Goal: Task Accomplishment & Management: Use online tool/utility

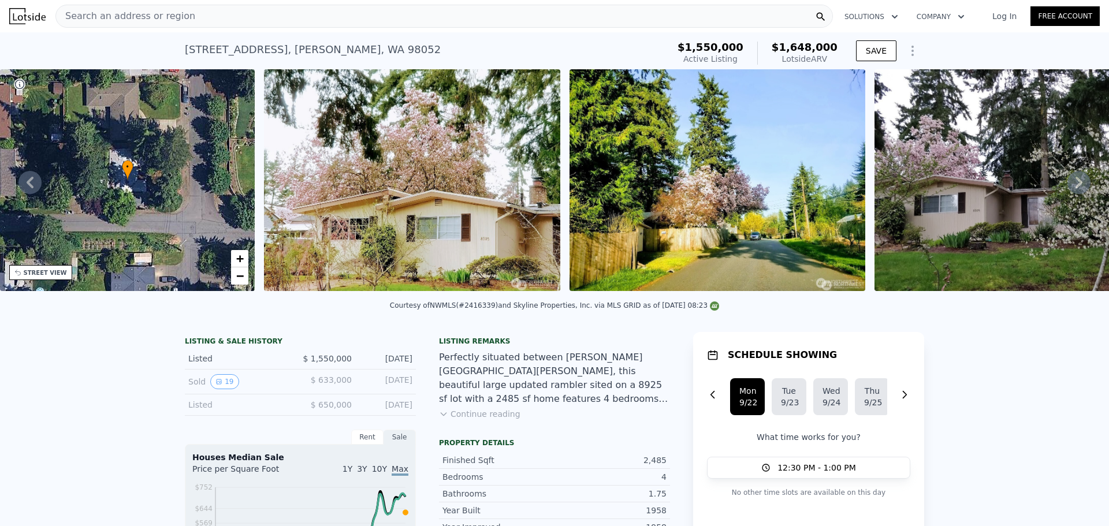
click at [143, 14] on span "Search an address or region" at bounding box center [125, 16] width 139 height 14
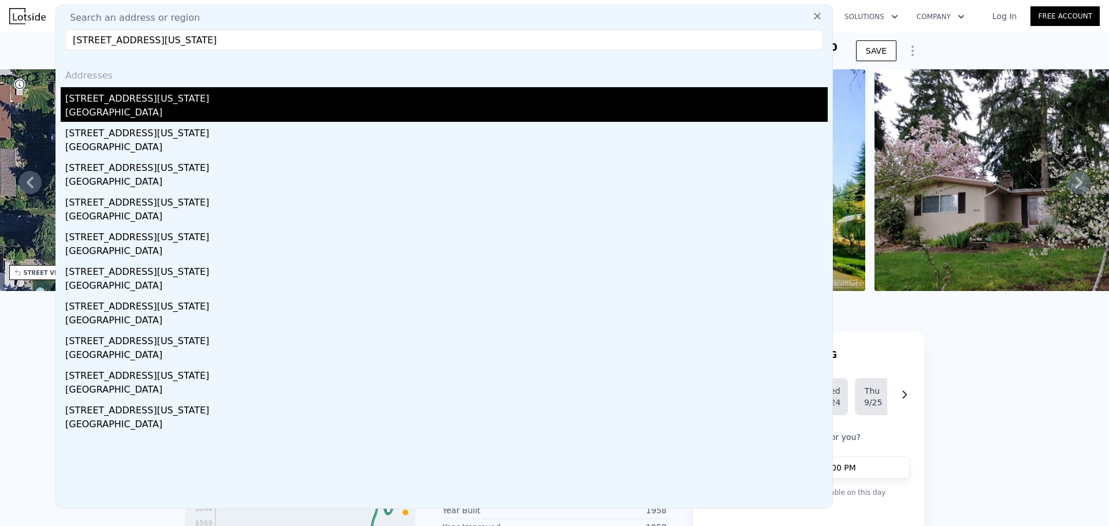
type input "[STREET_ADDRESS][US_STATE]"
click at [118, 105] on div "[STREET_ADDRESS][US_STATE]" at bounding box center [446, 96] width 763 height 18
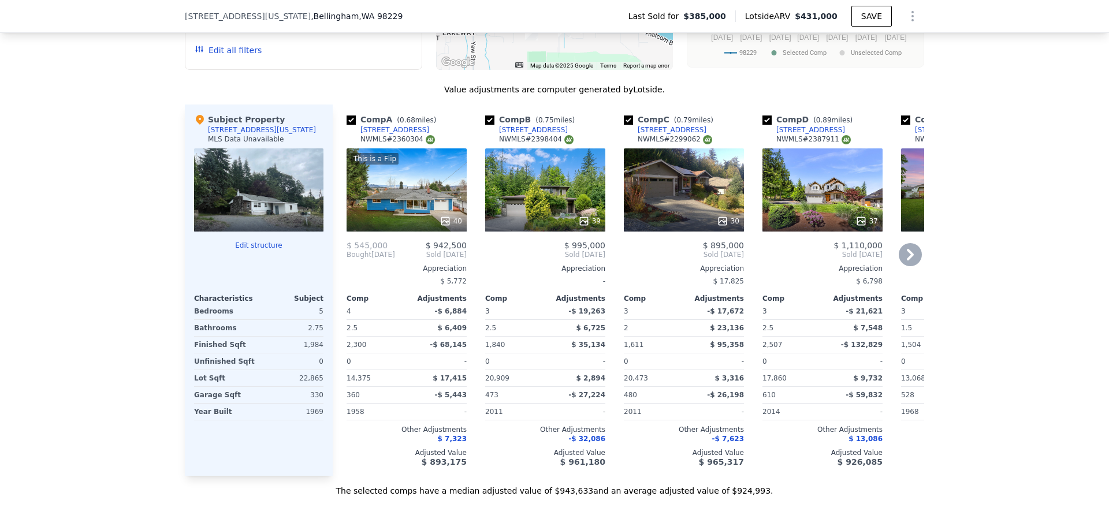
scroll to position [920, 0]
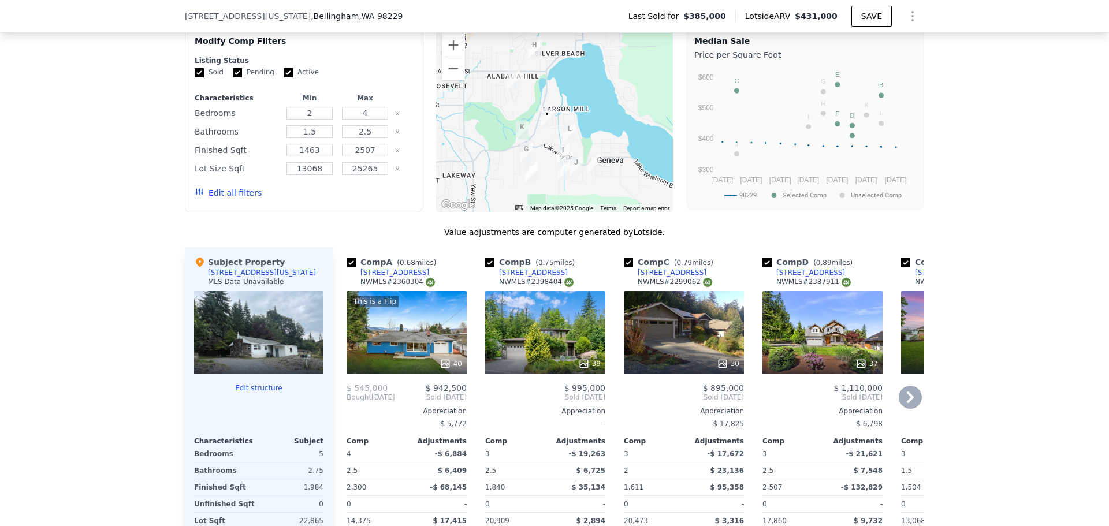
click at [445, 370] on icon at bounding box center [446, 364] width 12 height 12
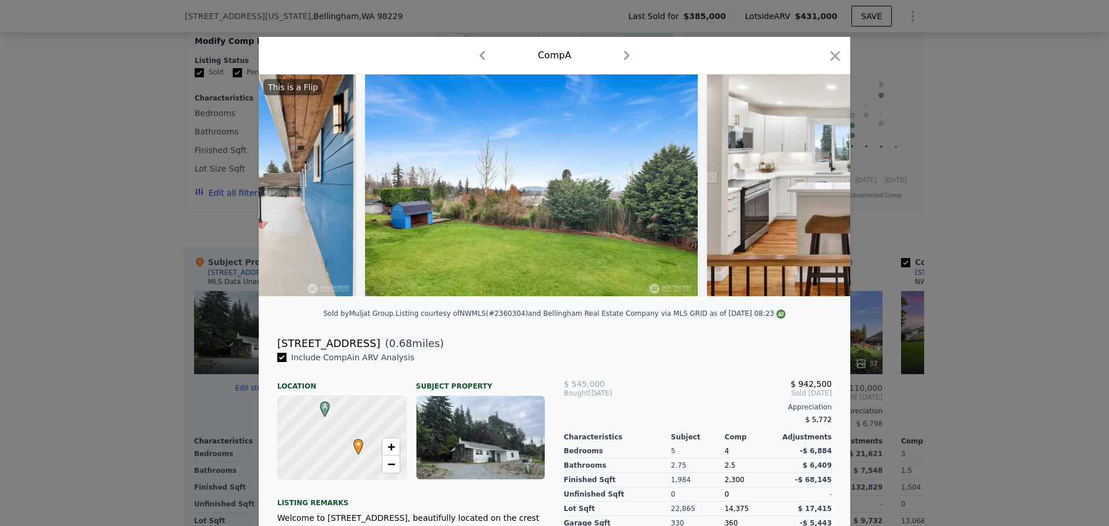
scroll to position [0, 7519]
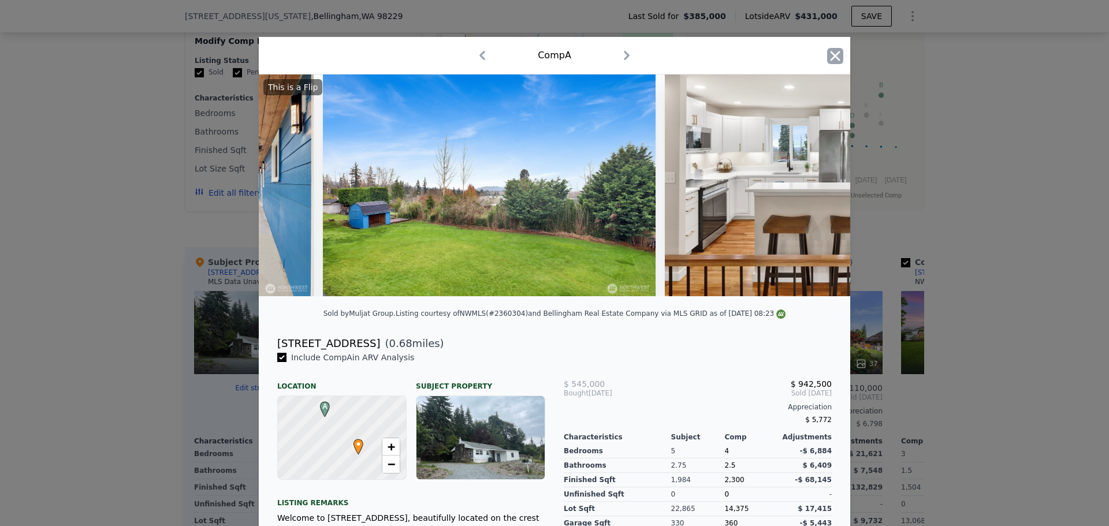
click at [831, 53] on icon "button" at bounding box center [836, 56] width 10 height 10
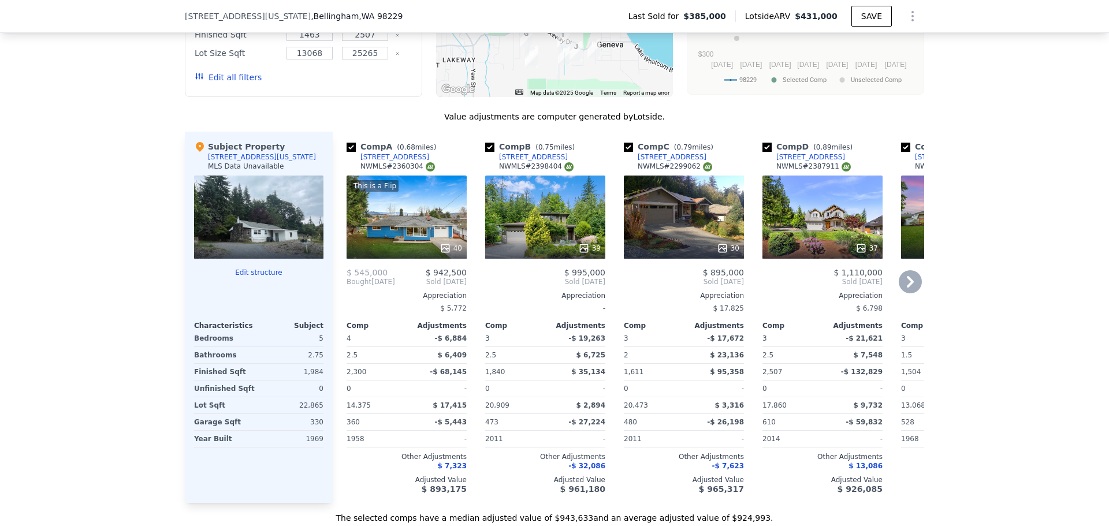
scroll to position [1094, 0]
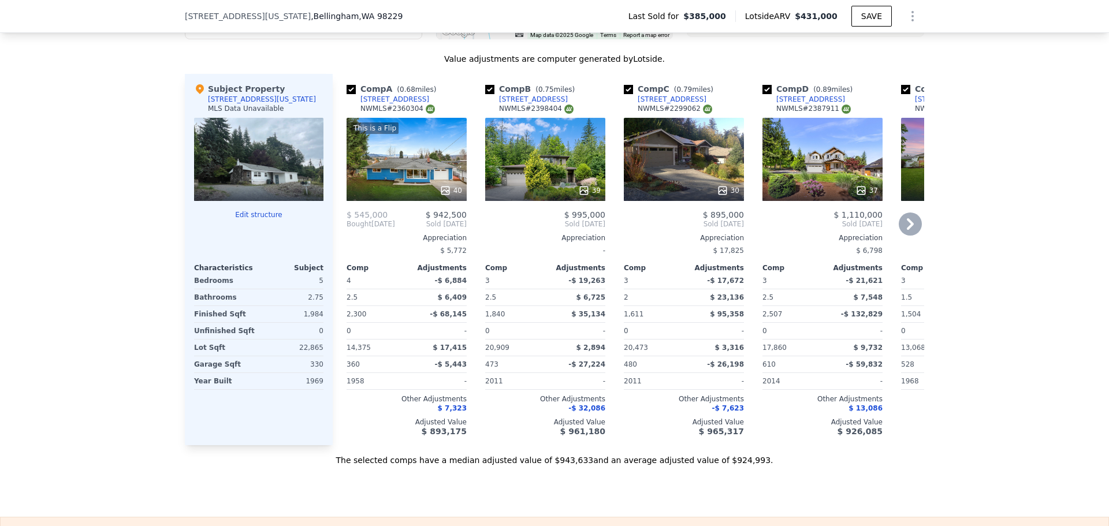
click at [902, 233] on icon at bounding box center [910, 224] width 23 height 23
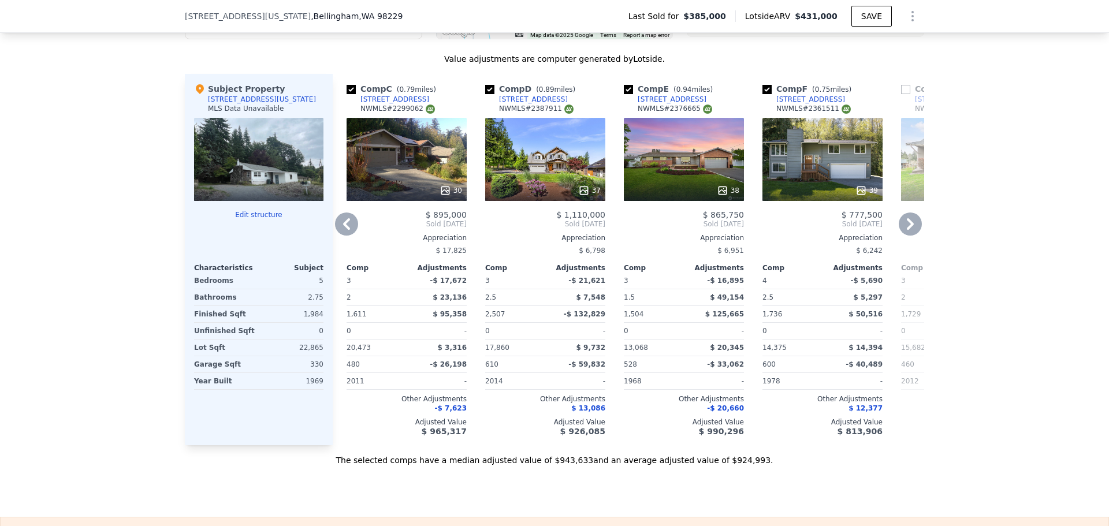
click at [907, 230] on icon at bounding box center [910, 224] width 7 height 12
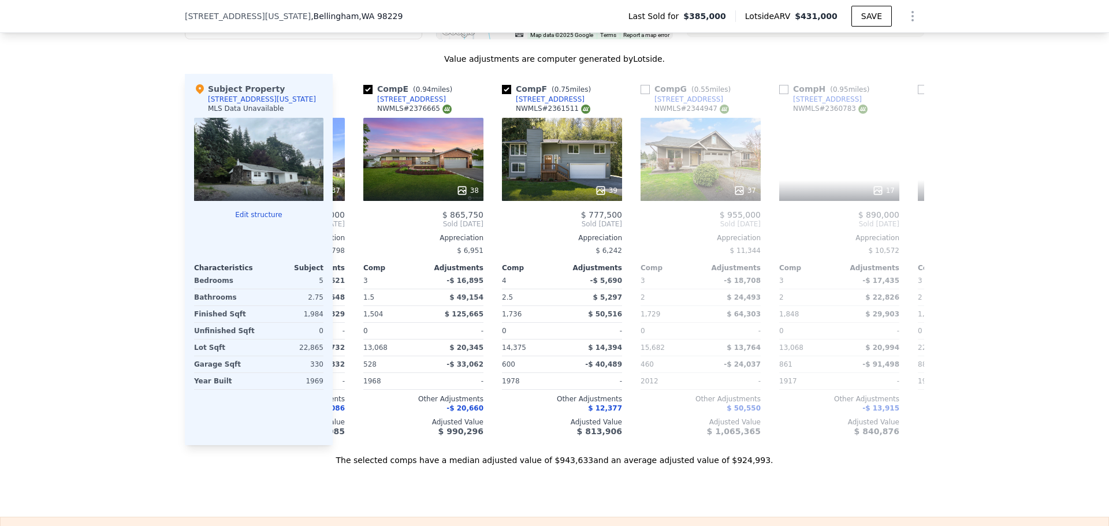
scroll to position [0, 555]
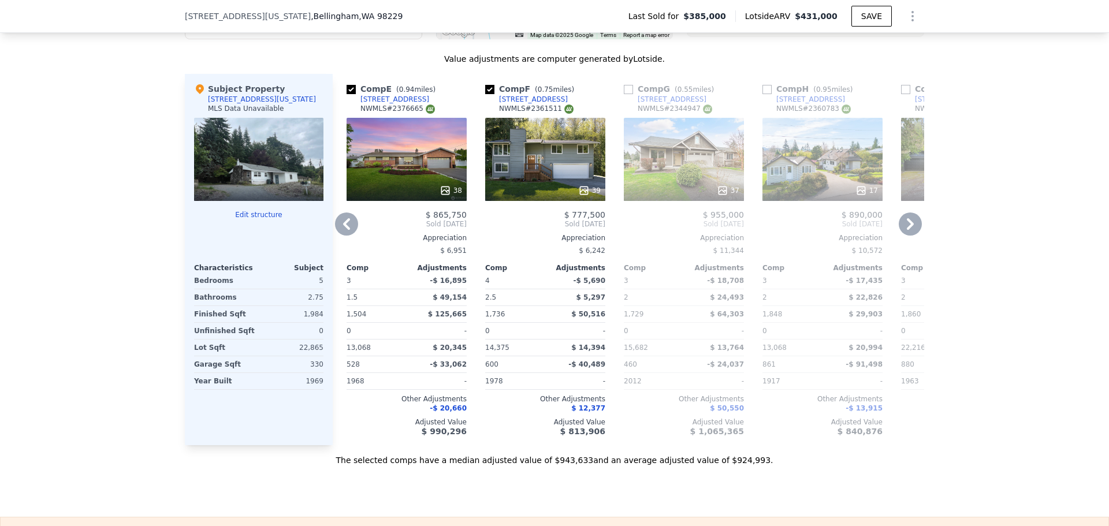
click at [905, 233] on icon at bounding box center [910, 224] width 23 height 23
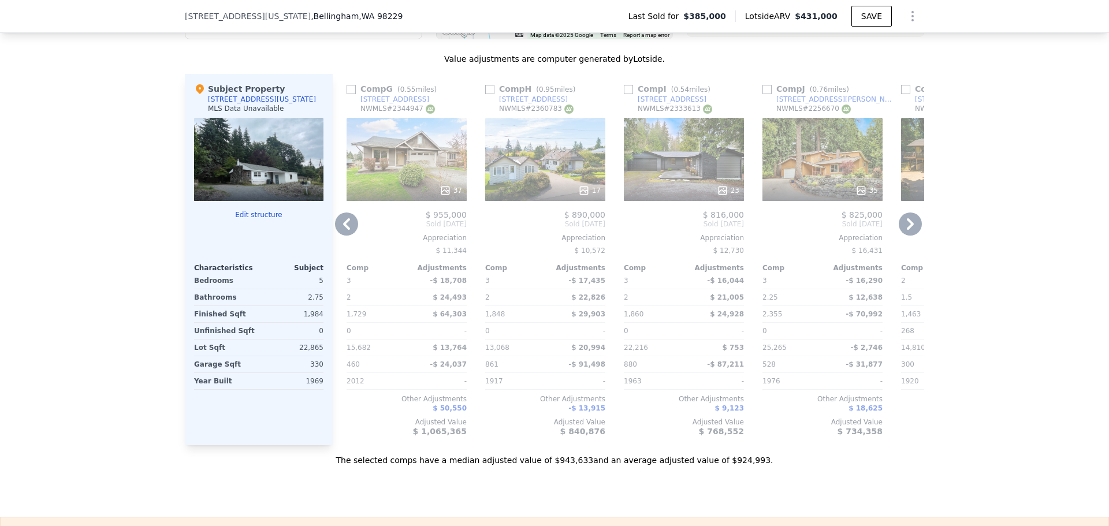
click at [905, 233] on icon at bounding box center [910, 224] width 23 height 23
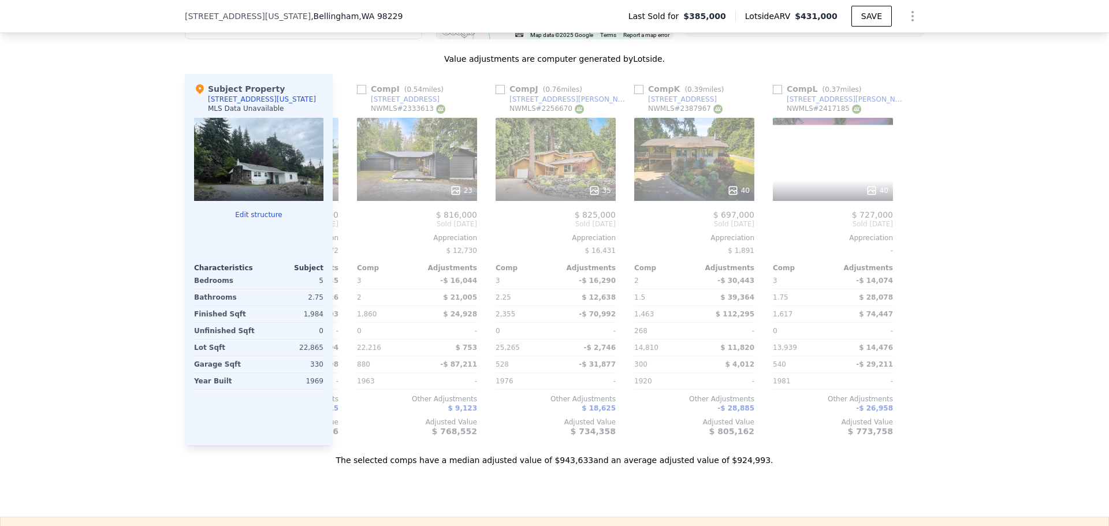
scroll to position [0, 1100]
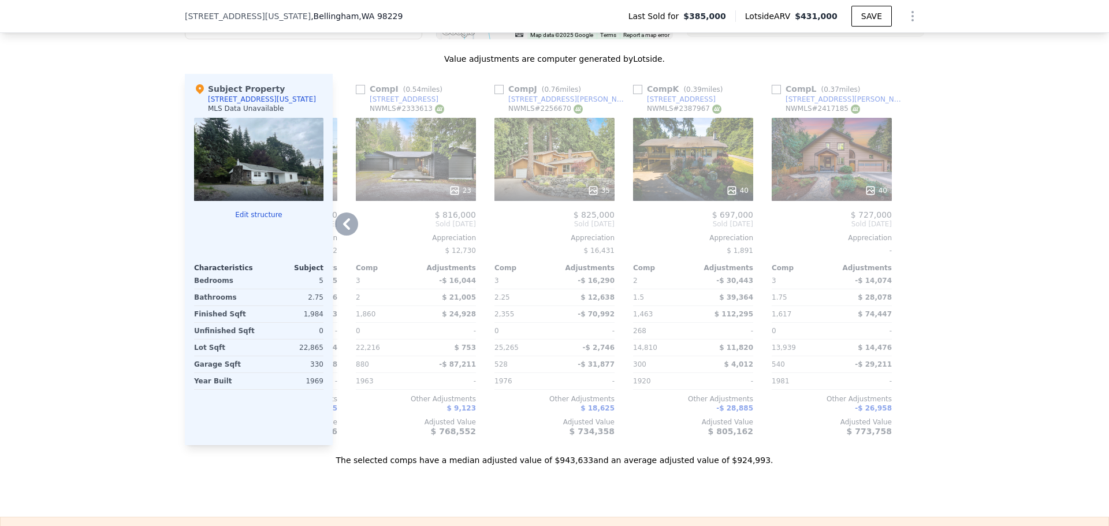
click at [906, 233] on div at bounding box center [915, 259] width 18 height 371
click at [452, 196] on icon at bounding box center [455, 191] width 12 height 12
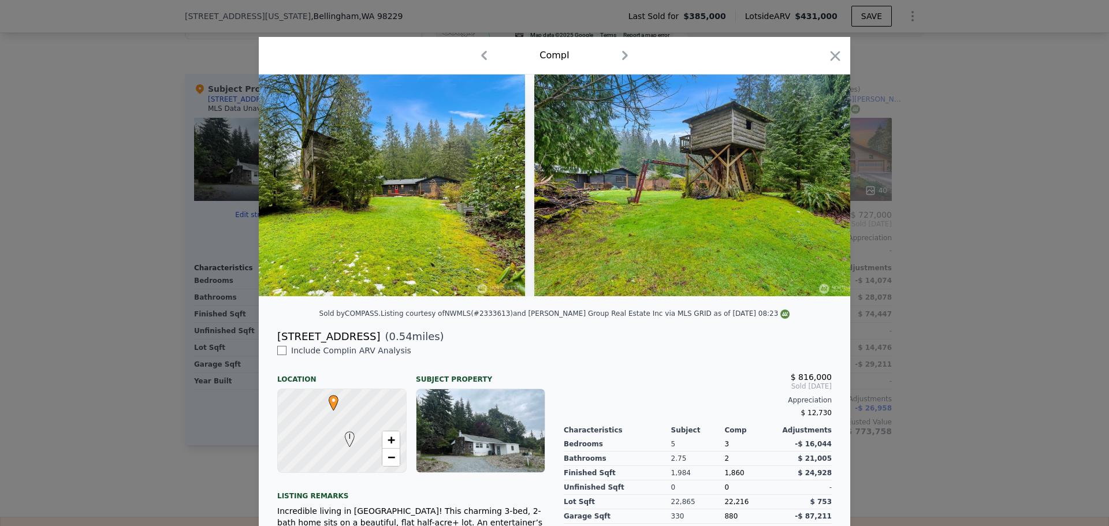
scroll to position [0, 7265]
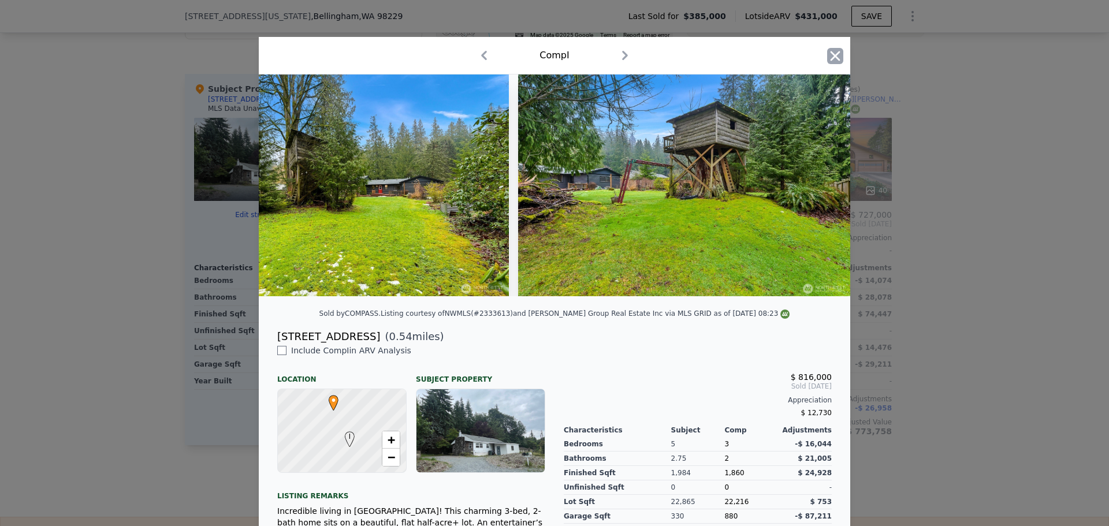
click at [832, 58] on icon "button" at bounding box center [836, 56] width 10 height 10
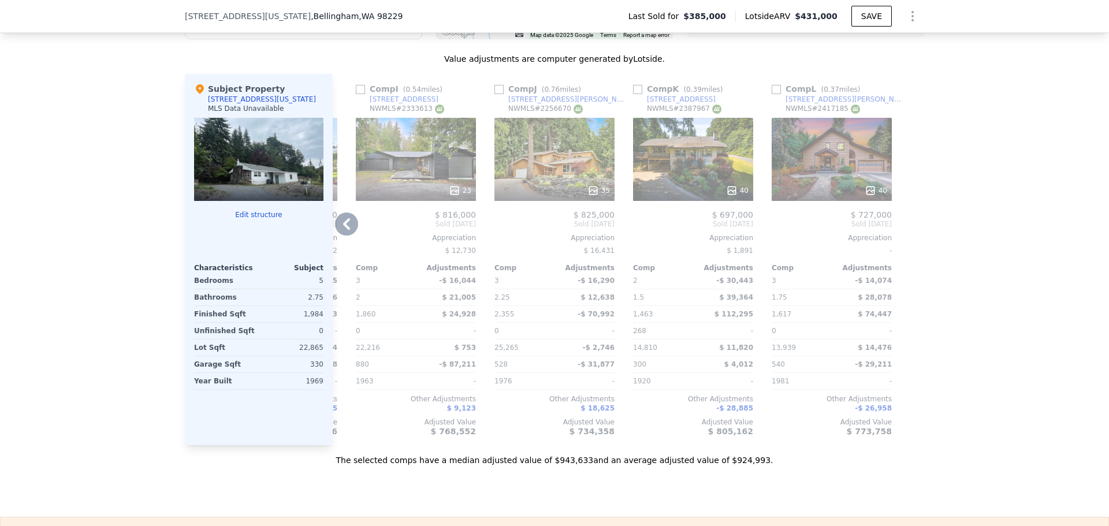
click at [343, 230] on icon at bounding box center [346, 224] width 7 height 12
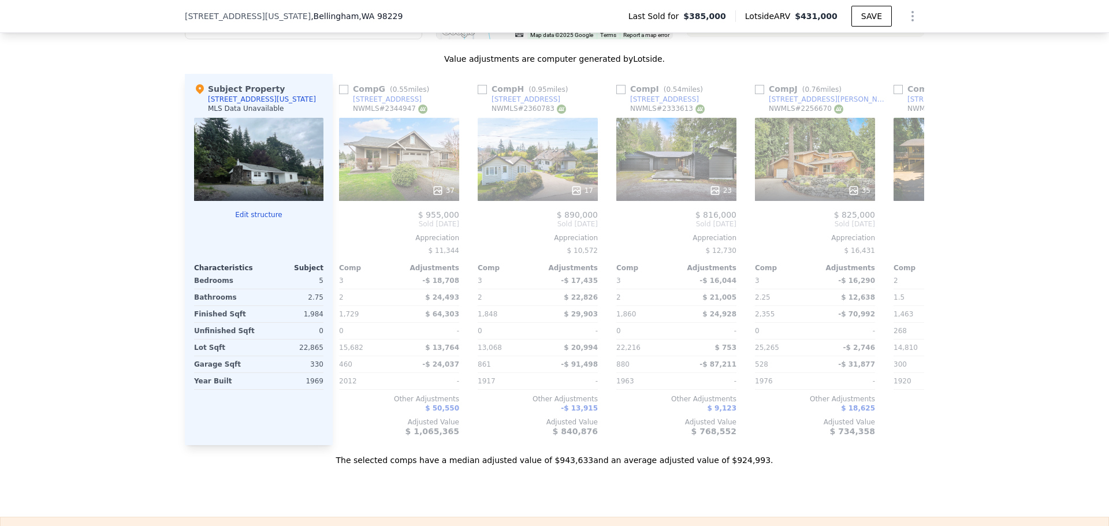
scroll to position [0, 823]
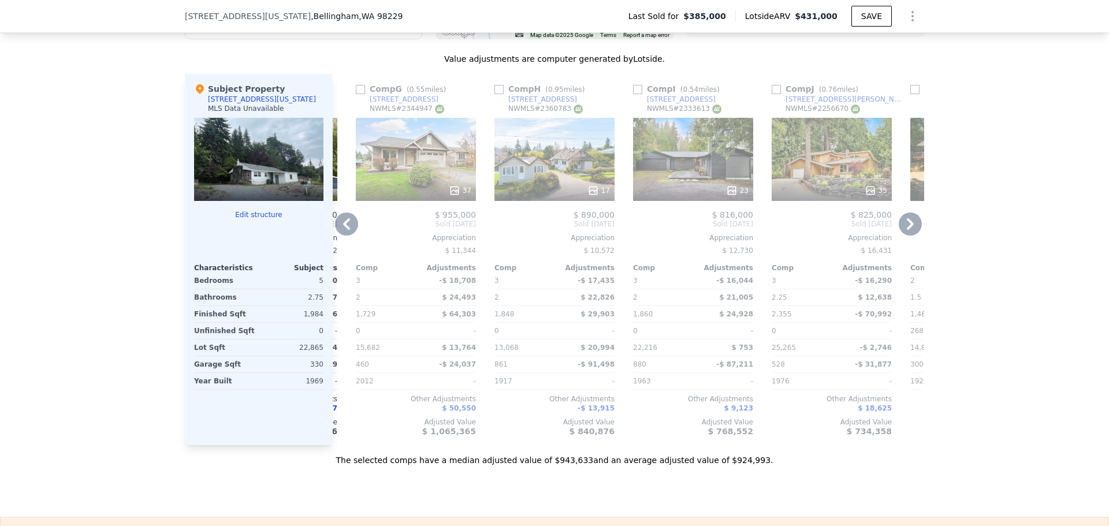
click at [336, 232] on icon at bounding box center [346, 224] width 23 height 23
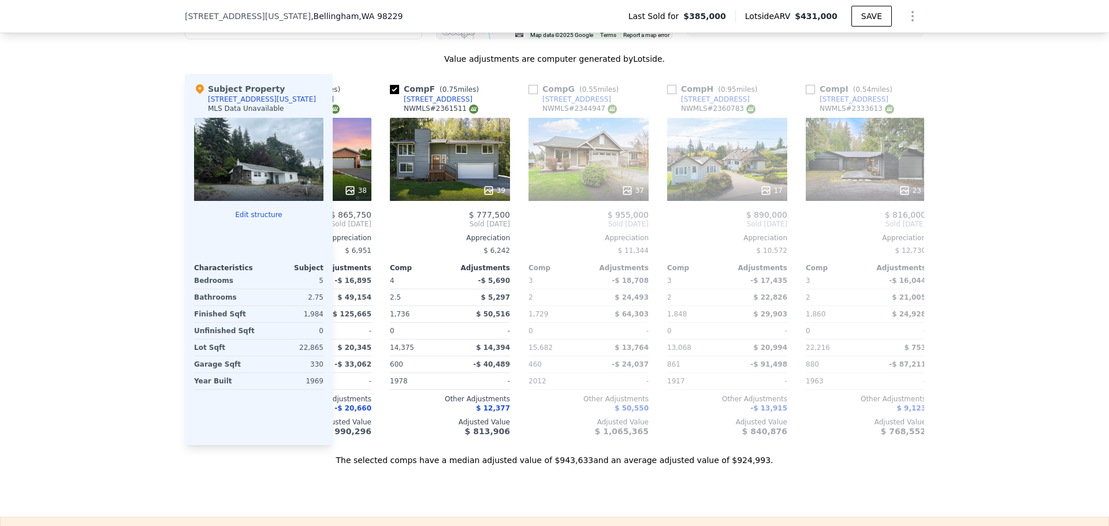
scroll to position [0, 545]
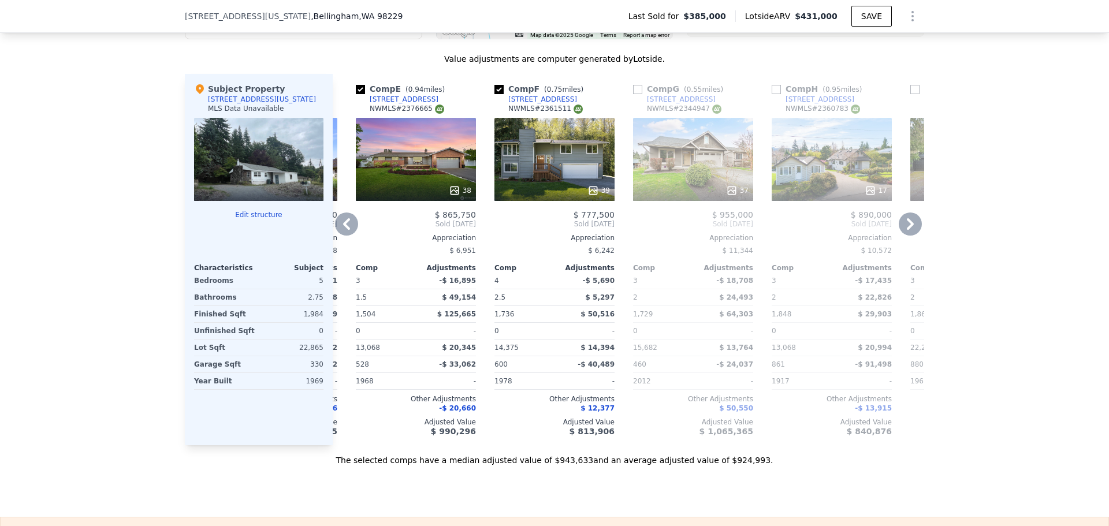
click at [341, 236] on icon at bounding box center [346, 224] width 23 height 23
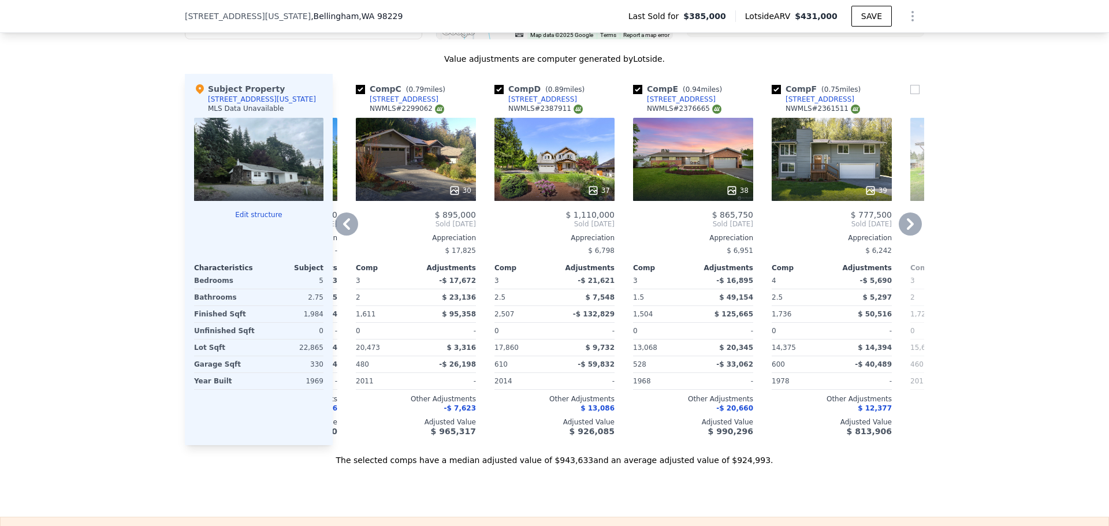
click at [347, 236] on icon at bounding box center [346, 224] width 23 height 23
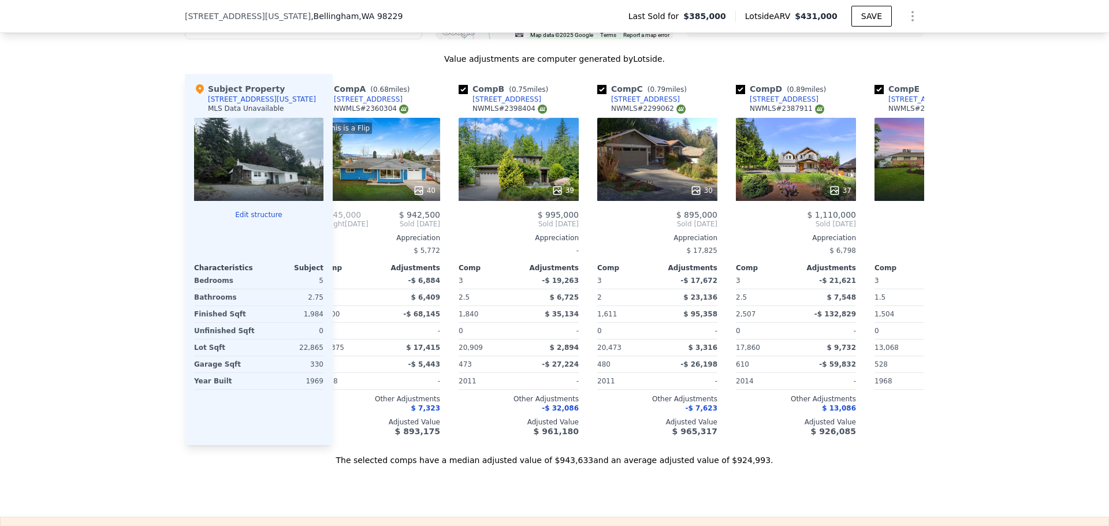
scroll to position [0, 0]
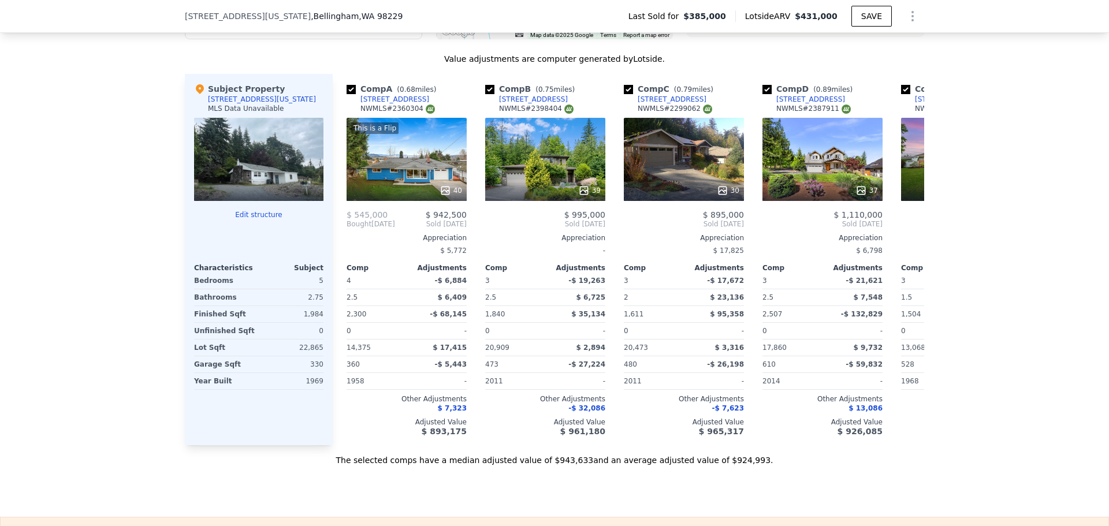
click at [259, 183] on div at bounding box center [258, 159] width 129 height 83
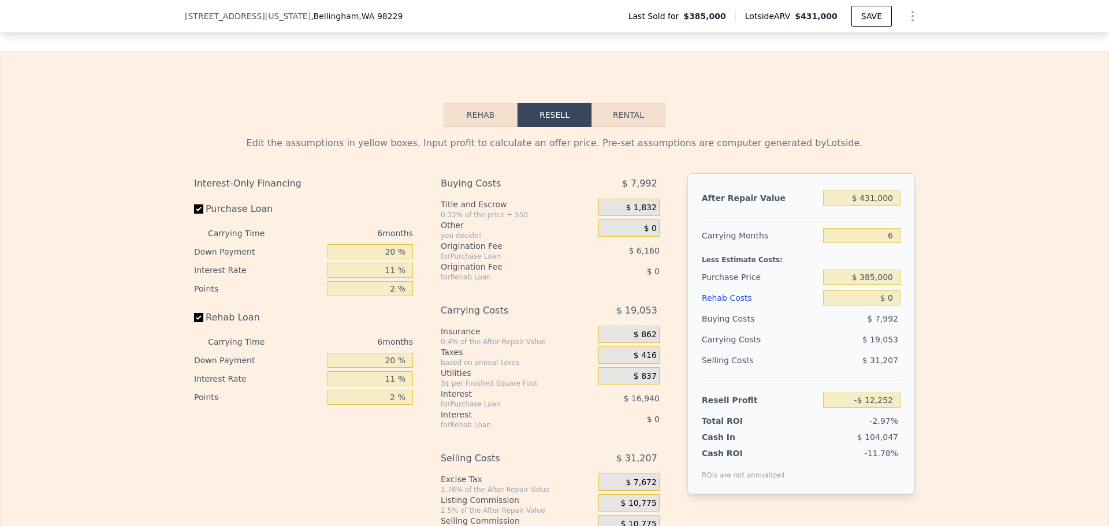
scroll to position [1613, 0]
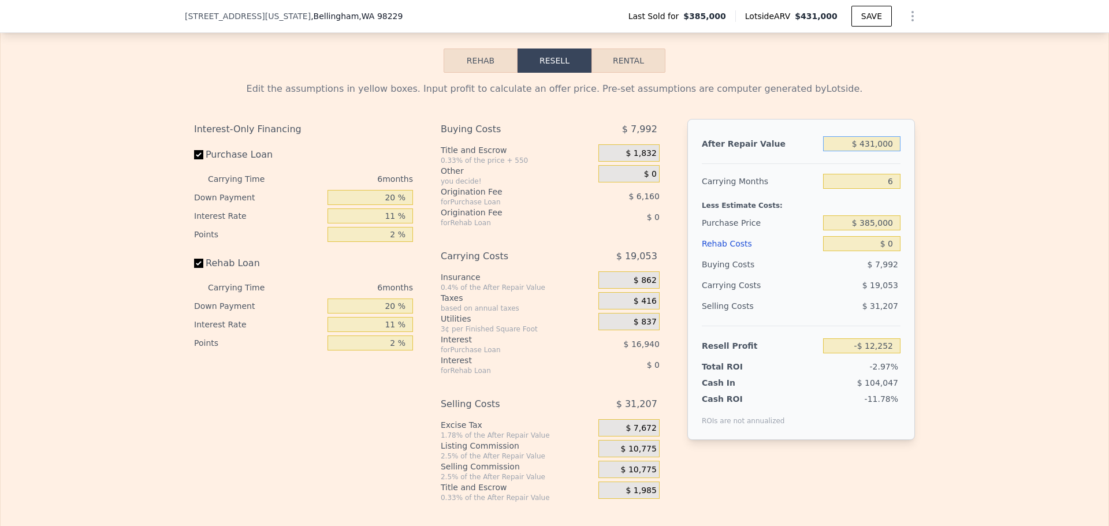
click at [877, 151] on input "$ 431,000" at bounding box center [861, 143] width 77 height 15
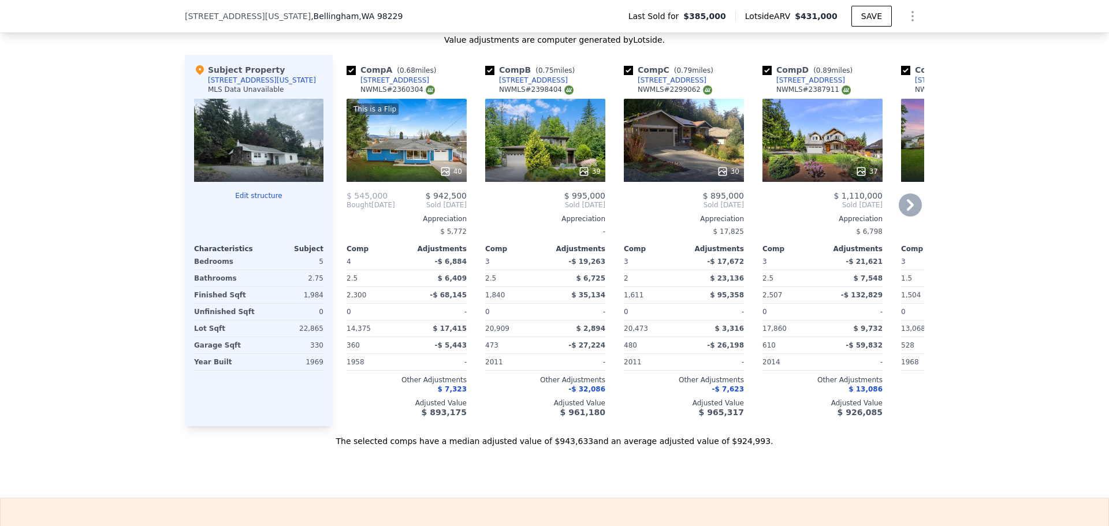
scroll to position [1094, 0]
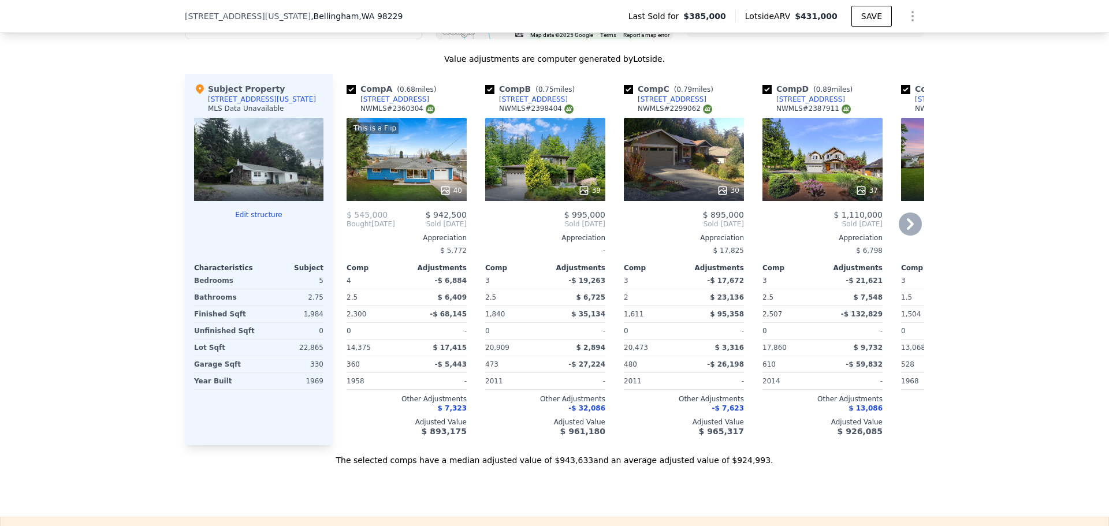
click at [909, 228] on icon at bounding box center [910, 224] width 23 height 23
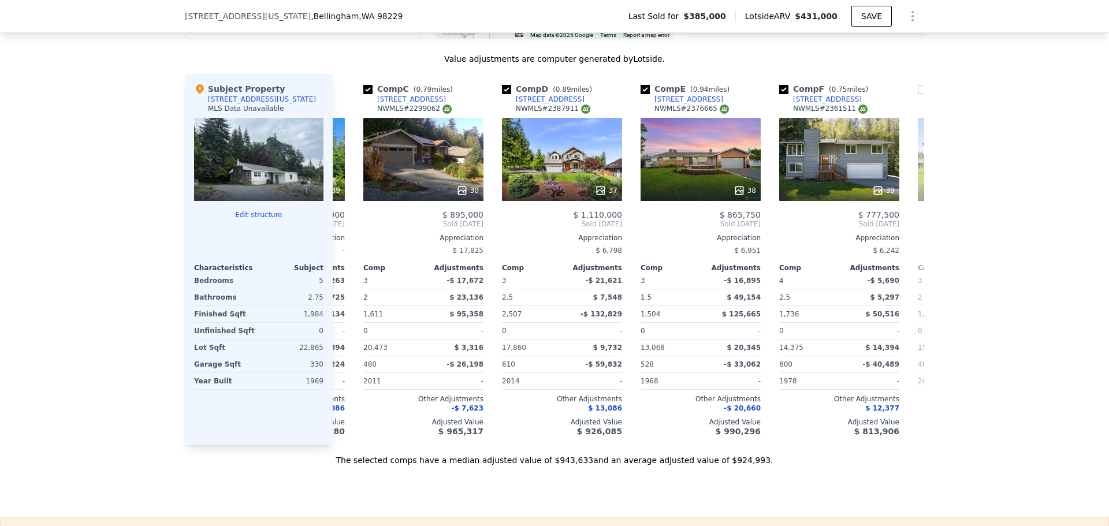
scroll to position [0, 277]
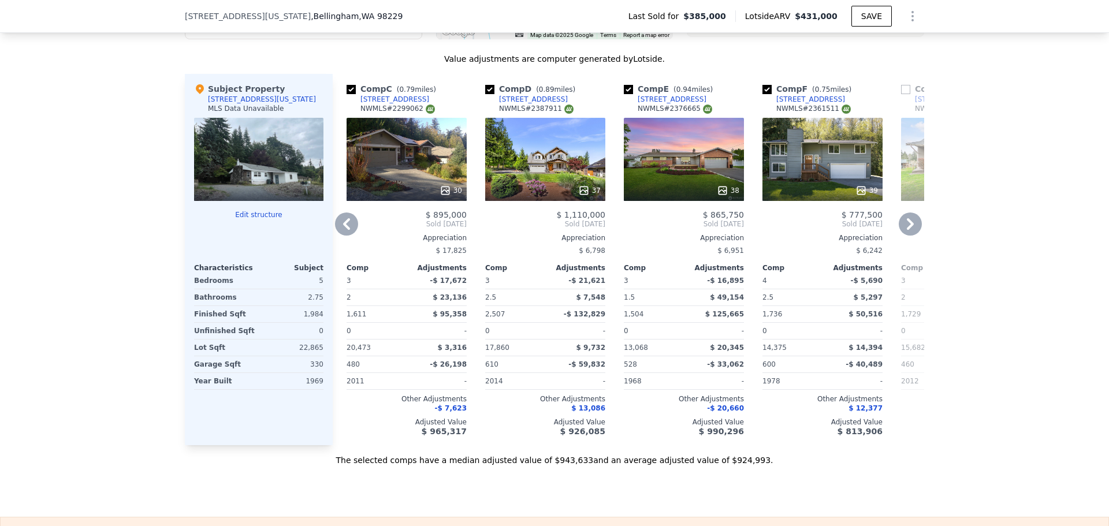
click at [904, 234] on icon at bounding box center [910, 224] width 23 height 23
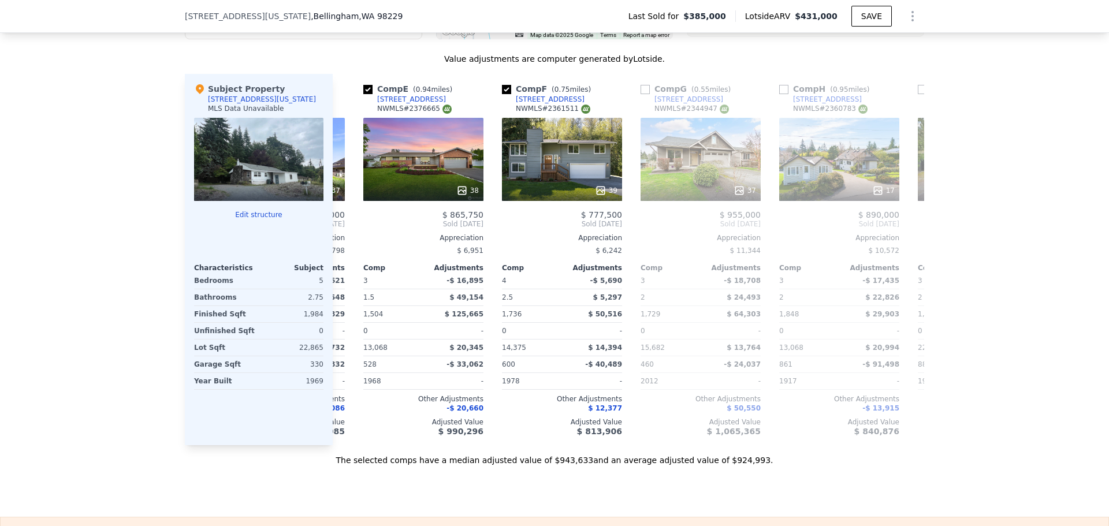
scroll to position [0, 555]
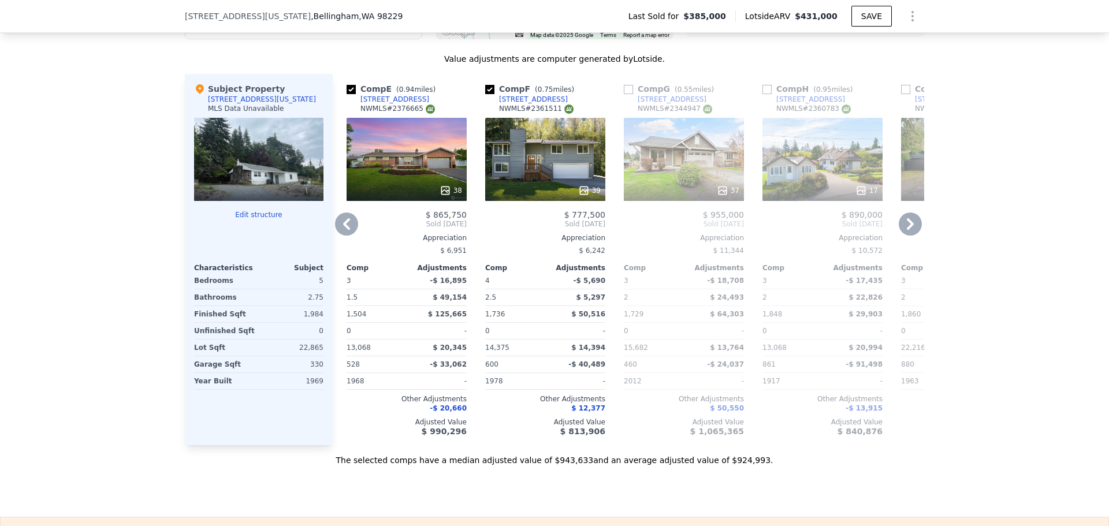
click at [902, 235] on icon at bounding box center [910, 224] width 23 height 23
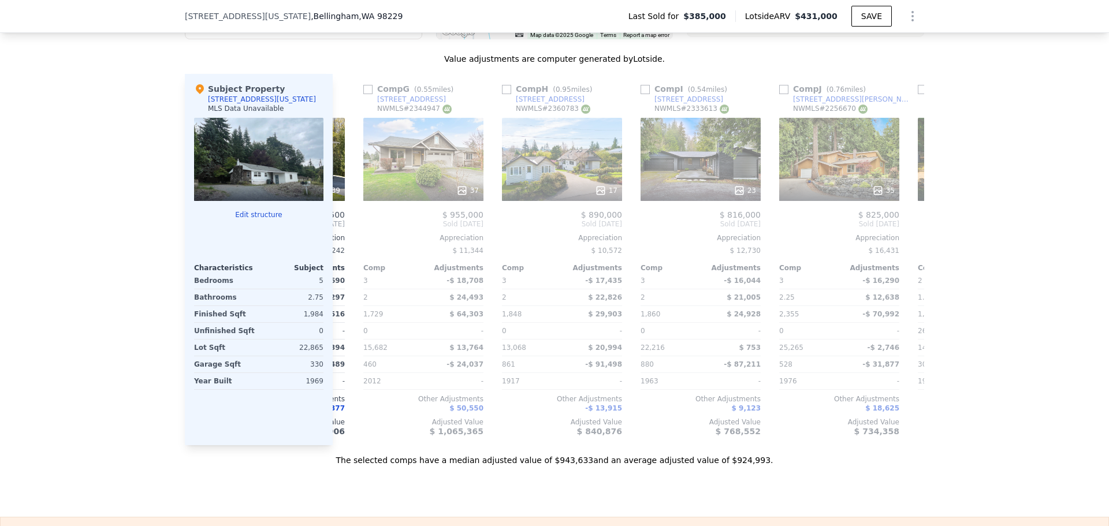
scroll to position [0, 832]
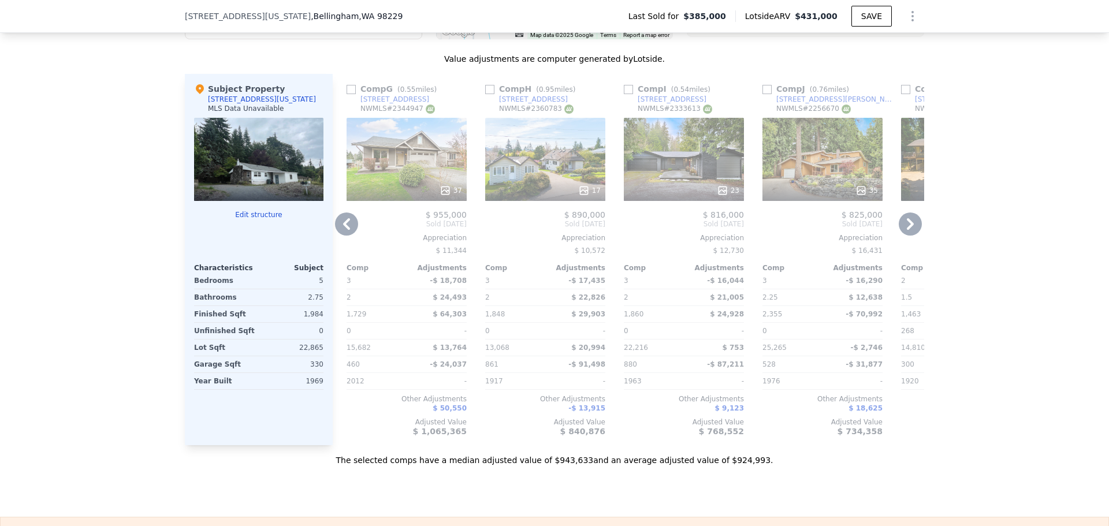
click at [909, 230] on icon at bounding box center [910, 224] width 7 height 12
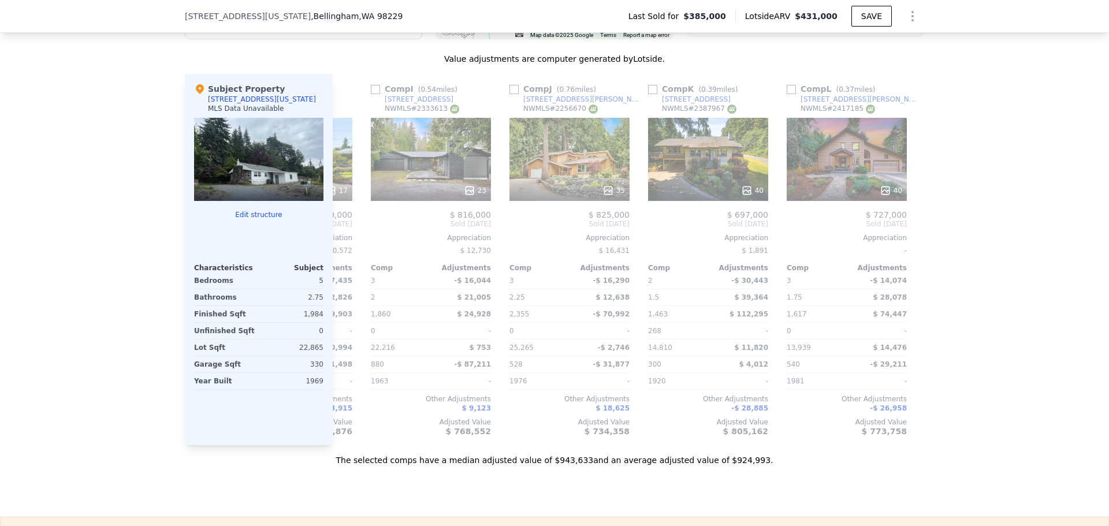
scroll to position [0, 1100]
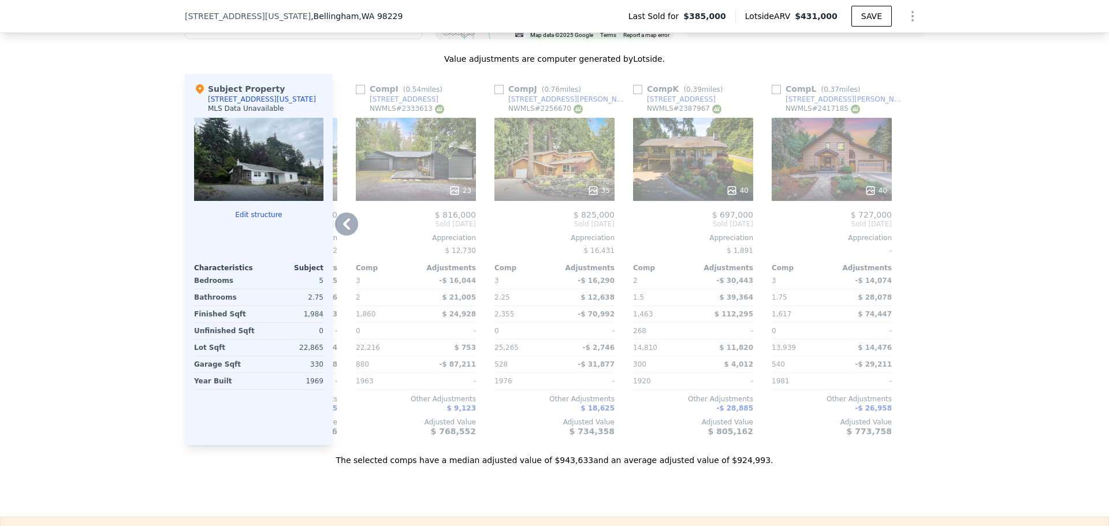
click at [347, 234] on icon at bounding box center [346, 224] width 23 height 23
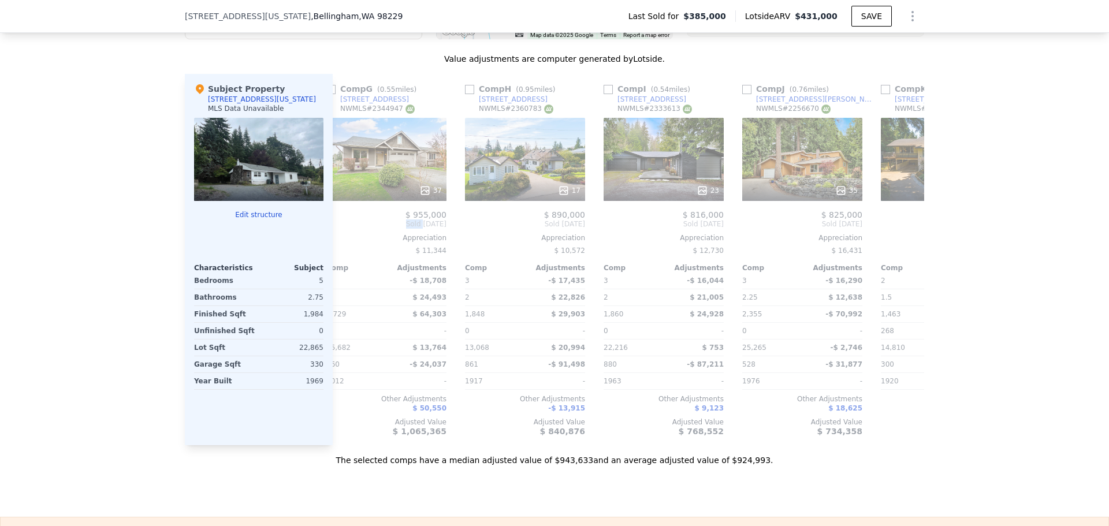
click at [346, 229] on span "Sold [DATE]" at bounding box center [386, 224] width 120 height 9
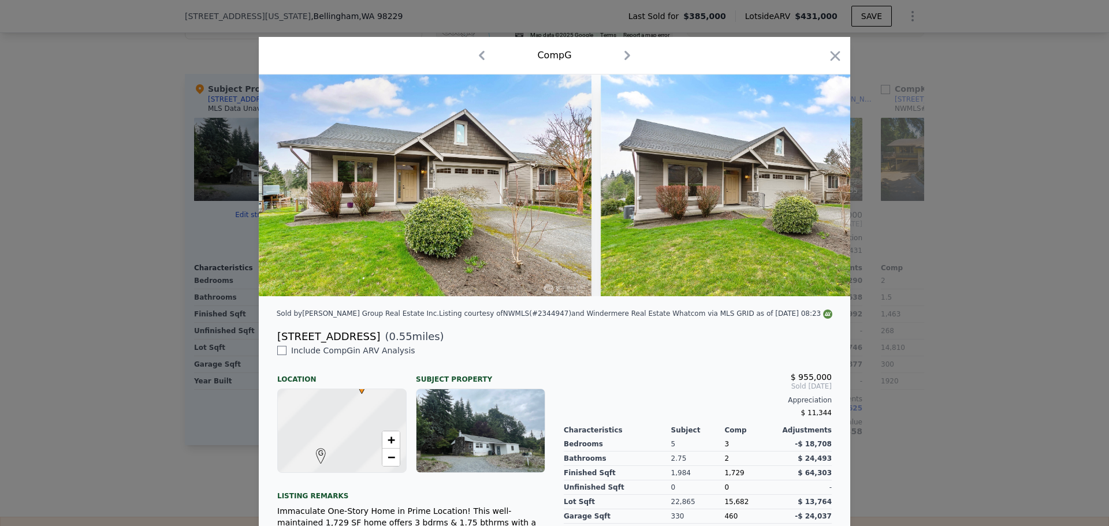
scroll to position [0, 823]
click at [827, 57] on icon "button" at bounding box center [835, 56] width 16 height 16
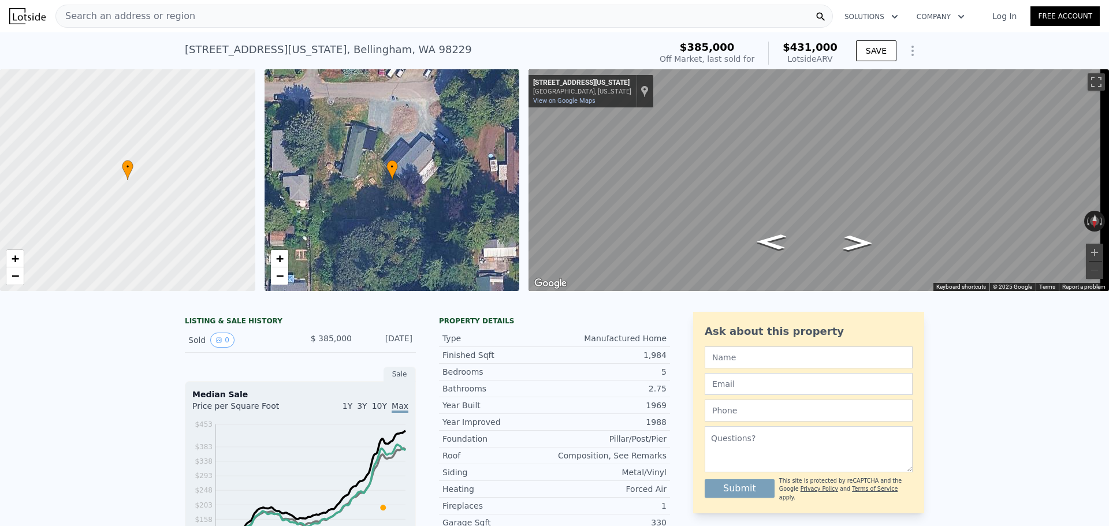
click at [161, 8] on div "Search an address or region" at bounding box center [125, 16] width 139 height 22
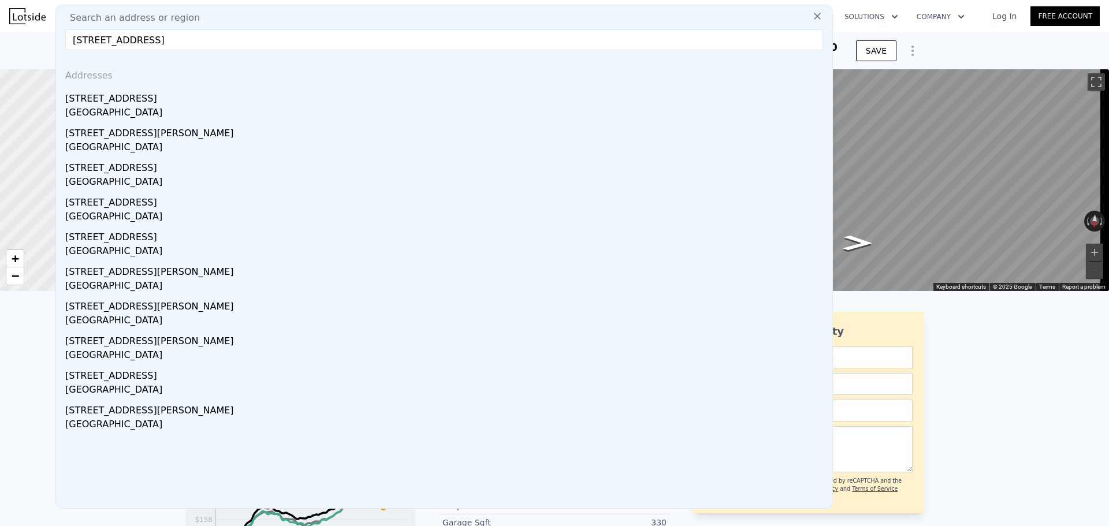
type input "[STREET_ADDRESS]"
click at [92, 103] on div "[STREET_ADDRESS]" at bounding box center [446, 96] width 763 height 18
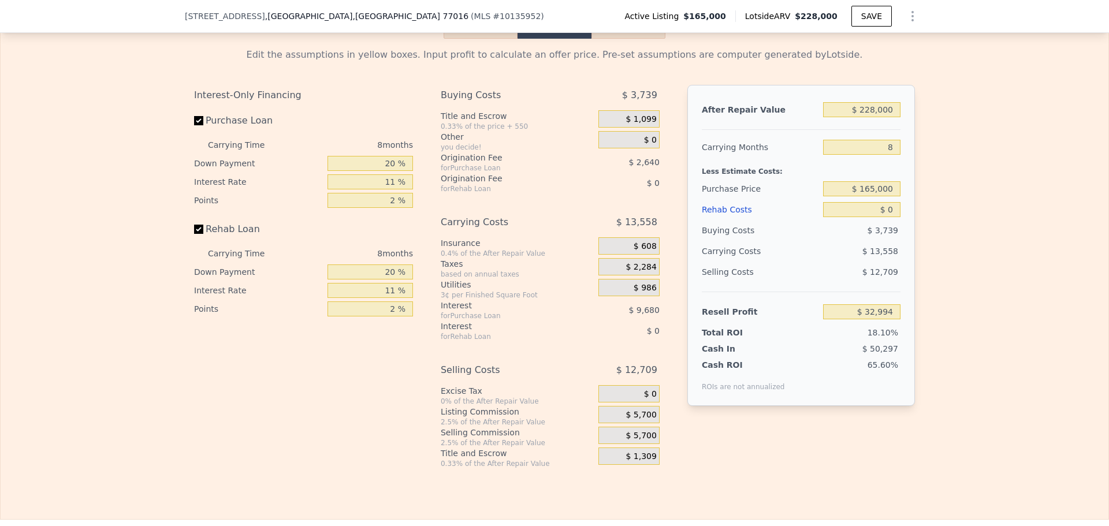
scroll to position [1671, 0]
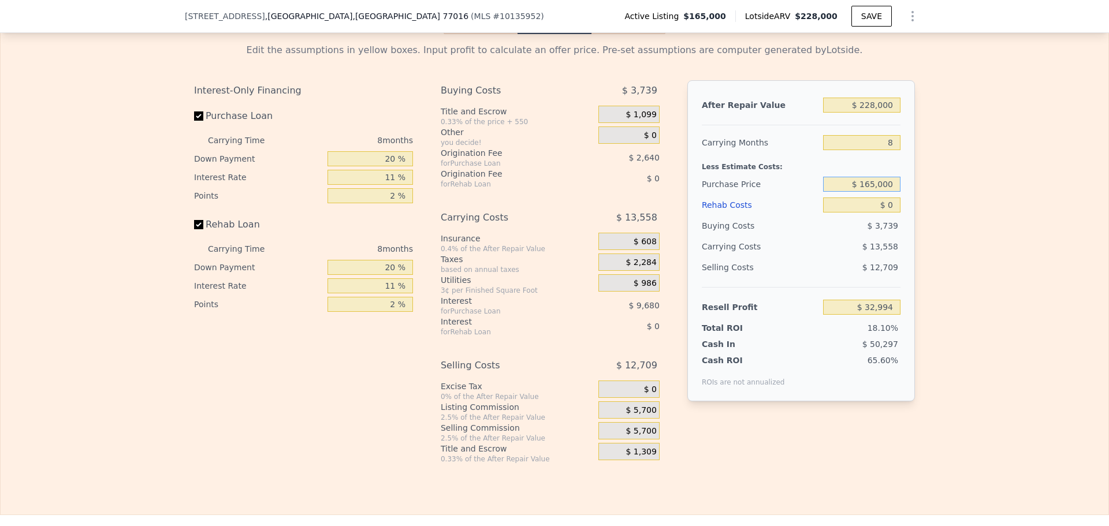
click at [878, 192] on input "$ 165,000" at bounding box center [861, 184] width 77 height 15
click at [879, 192] on input "$ 165,000" at bounding box center [861, 184] width 77 height 15
type input "$ 159,000"
type input "$ 39,462"
drag, startPoint x: 891, startPoint y: 156, endPoint x: 858, endPoint y: 162, distance: 32.9
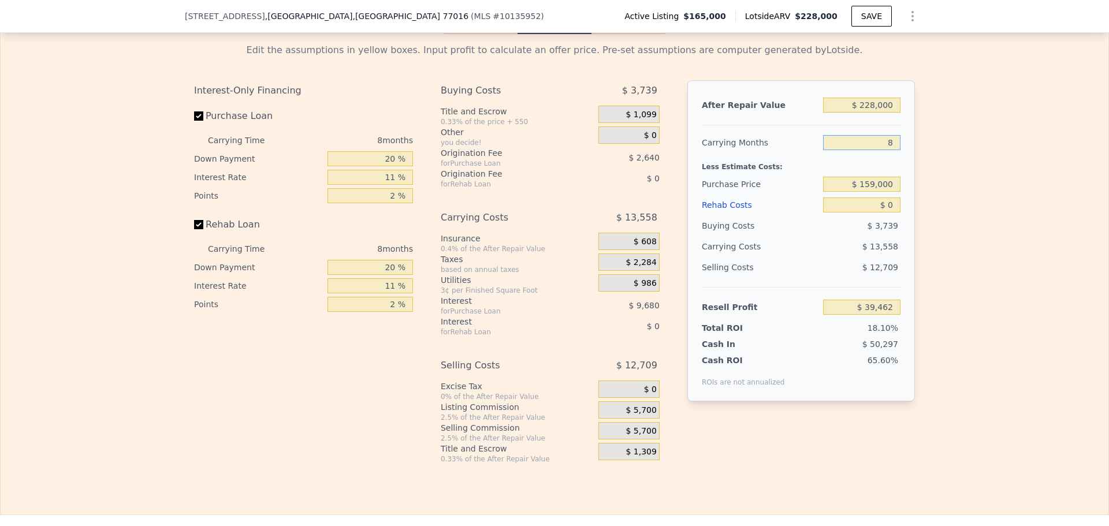
click at [860, 150] on input "8" at bounding box center [861, 142] width 77 height 15
type input "5"
type input "$ 44,414"
type input "5"
click at [951, 213] on div "Edit the assumptions in yellow boxes. Input profit to calculate an offer price.…" at bounding box center [555, 249] width 1108 height 430
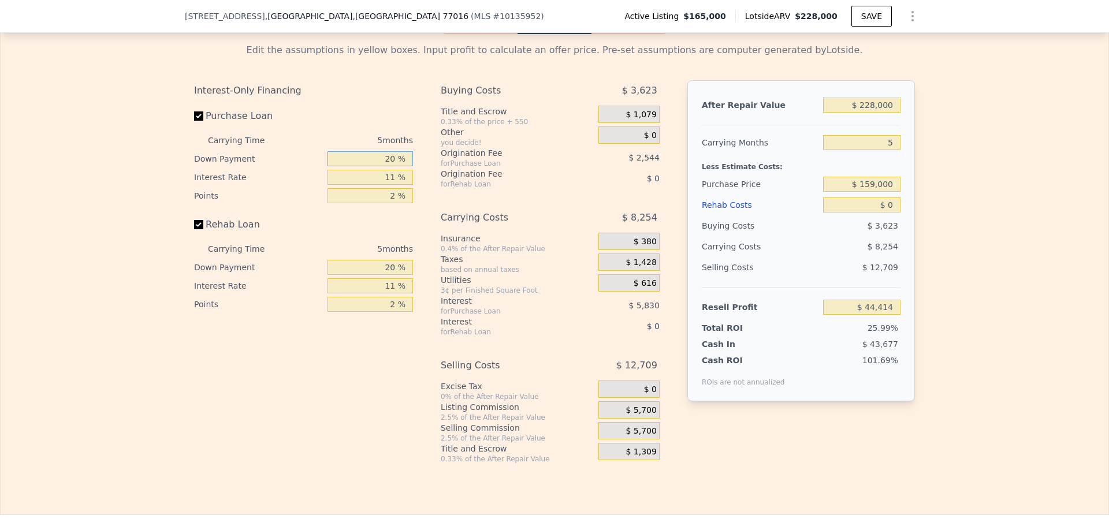
click at [386, 166] on input "20 %" at bounding box center [370, 158] width 85 height 15
type input "10 %"
type input "$ 43,366"
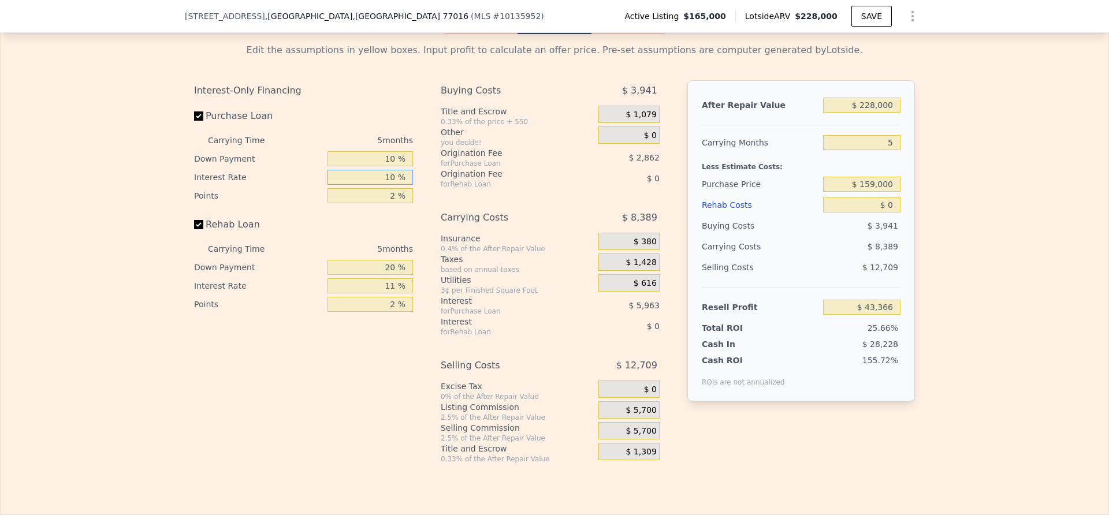
type input "10 %"
type input "1 %"
type input "$ 45,392"
type input "10 %"
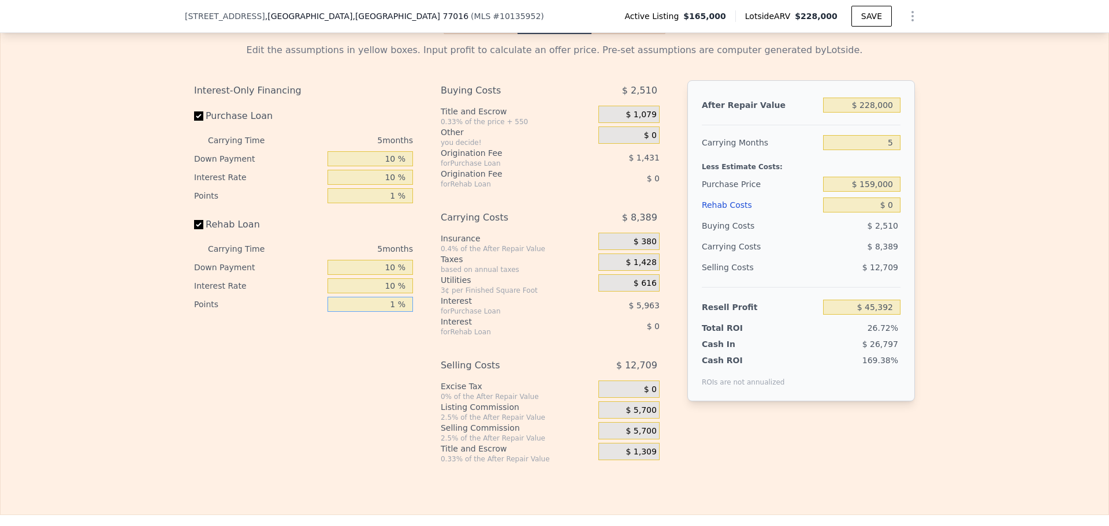
type input "1 %"
click at [649, 416] on span "$ 5,700" at bounding box center [641, 411] width 31 height 10
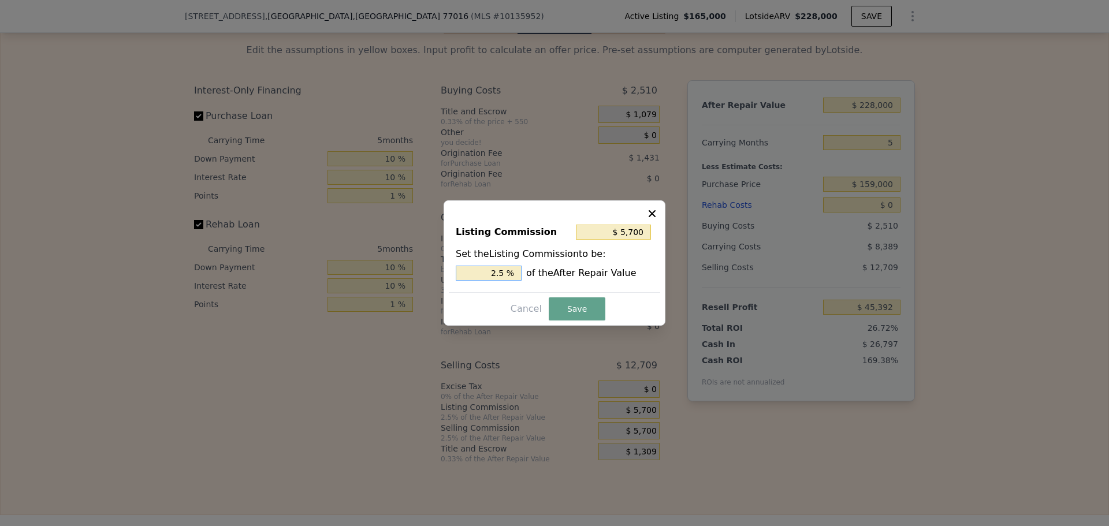
drag, startPoint x: 499, startPoint y: 273, endPoint x: 508, endPoint y: 270, distance: 9.7
click at [508, 270] on input "2.5 %" at bounding box center [489, 273] width 66 height 15
type input "$ 4,560"
type input "2 %"
click at [581, 302] on button "Save" at bounding box center [577, 309] width 57 height 23
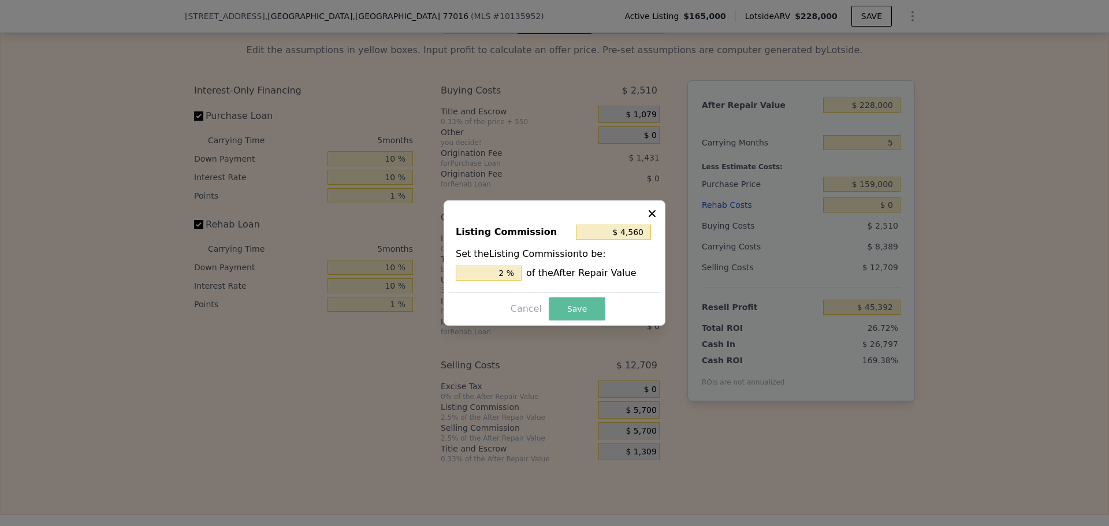
type input "$ 46,532"
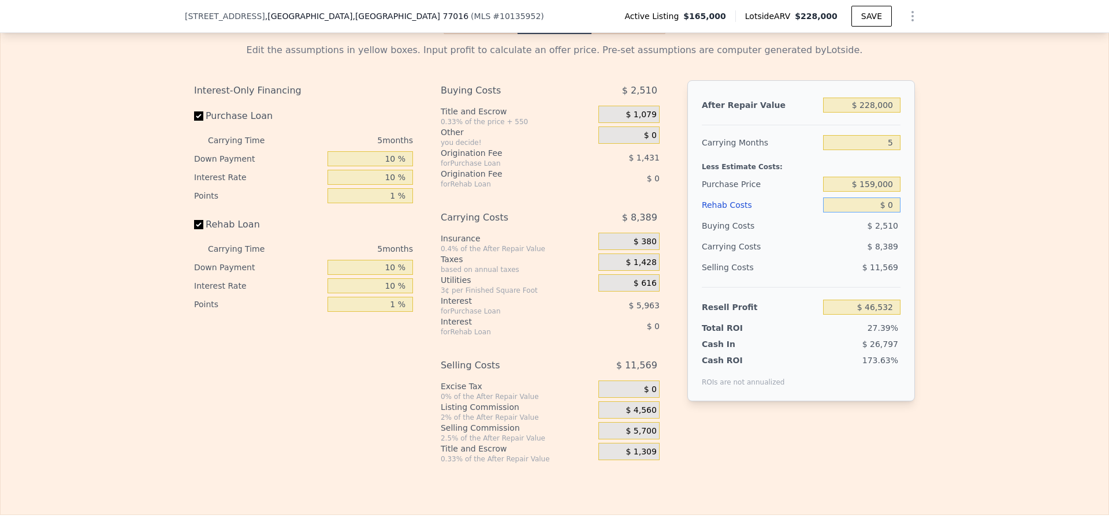
click at [890, 213] on input "$ 0" at bounding box center [861, 205] width 77 height 15
type input "$ 4"
type input "$ 46,528"
type input "$ 43"
type input "$ 46,489"
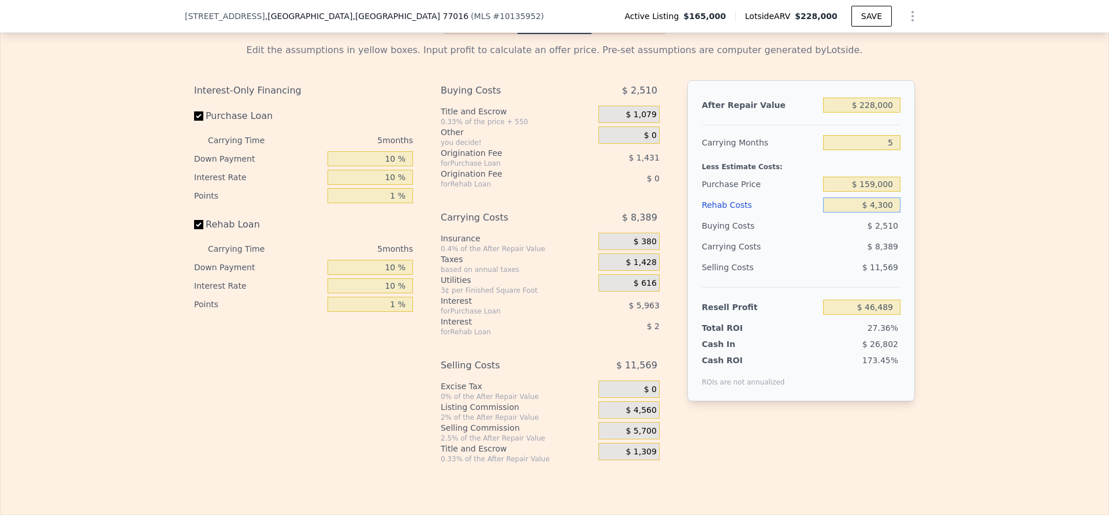
type input "$ 43,000"
type input "$ 1,530"
type input "$ 43,000"
click at [954, 229] on div "Edit the assumptions in yellow boxes. Input profit to calculate an offer price.…" at bounding box center [555, 249] width 1108 height 430
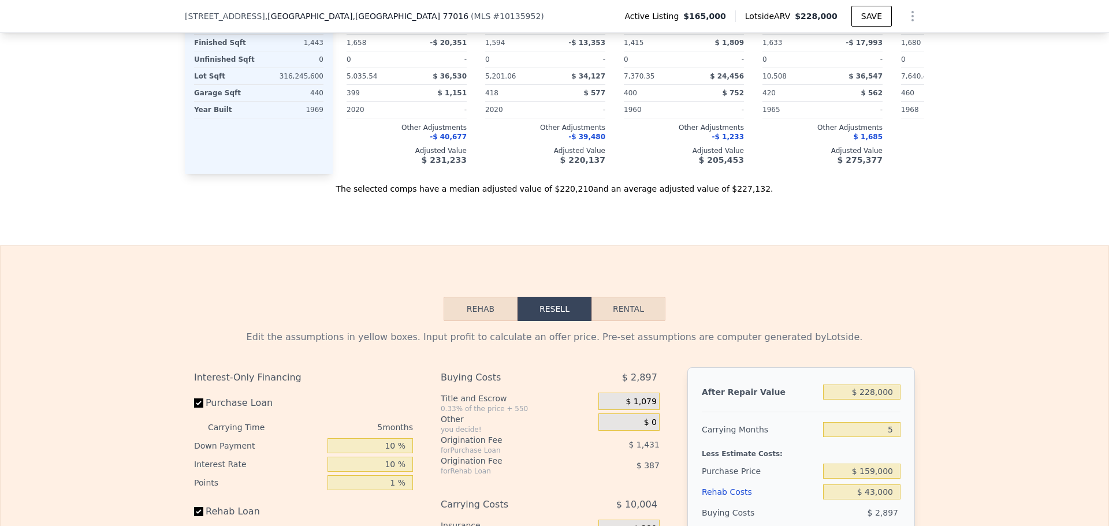
scroll to position [1382, 0]
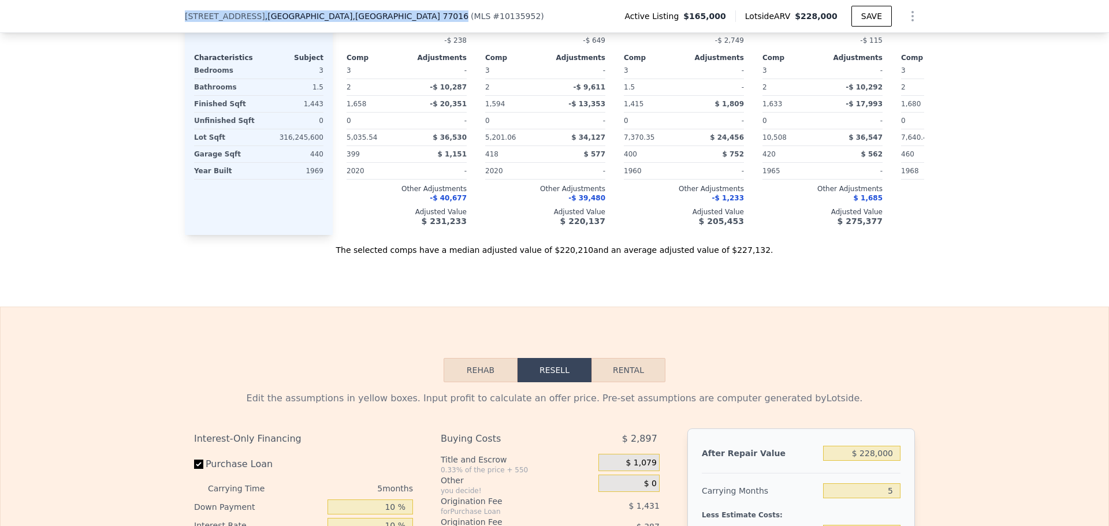
drag, startPoint x: 306, startPoint y: 14, endPoint x: 180, endPoint y: 11, distance: 126.0
click at [180, 11] on div "[STREET_ADDRESS] ( MLS # 10135952 ) Active Listing $165,000 Lotside ARV $228,00…" at bounding box center [554, 16] width 1109 height 33
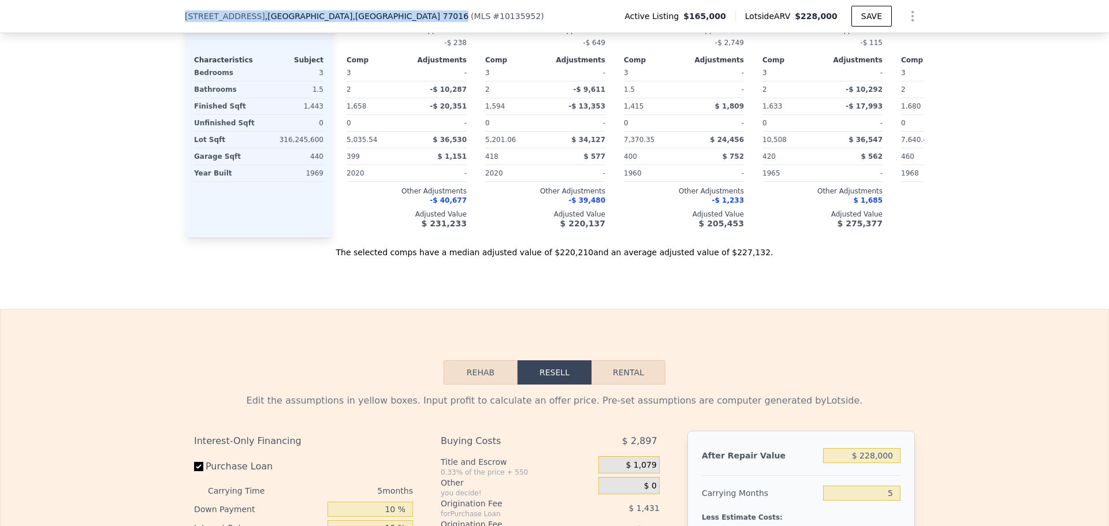
copy div "[STREET_ADDRESS]"
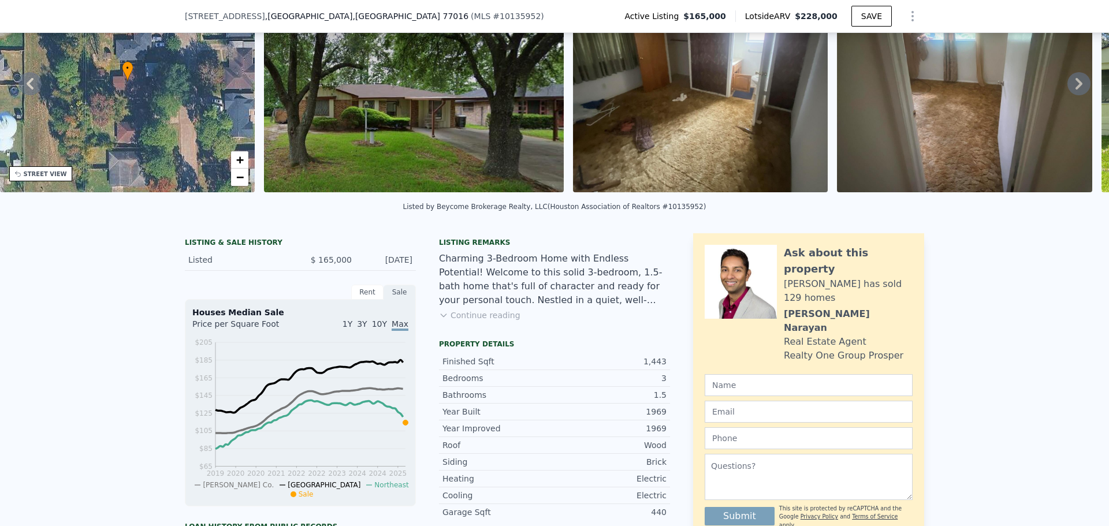
scroll to position [0, 0]
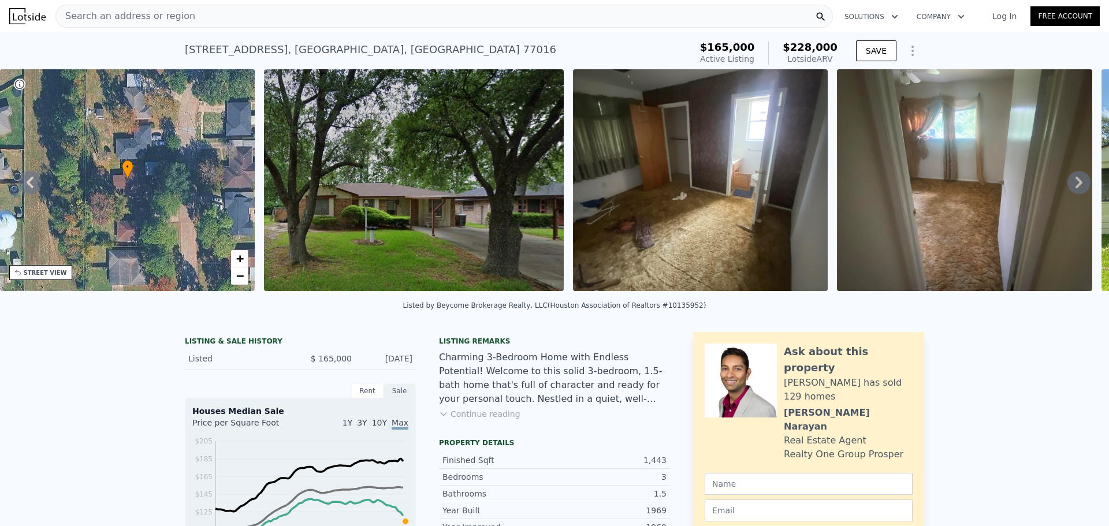
click at [168, 12] on span "Search an address or region" at bounding box center [125, 16] width 139 height 14
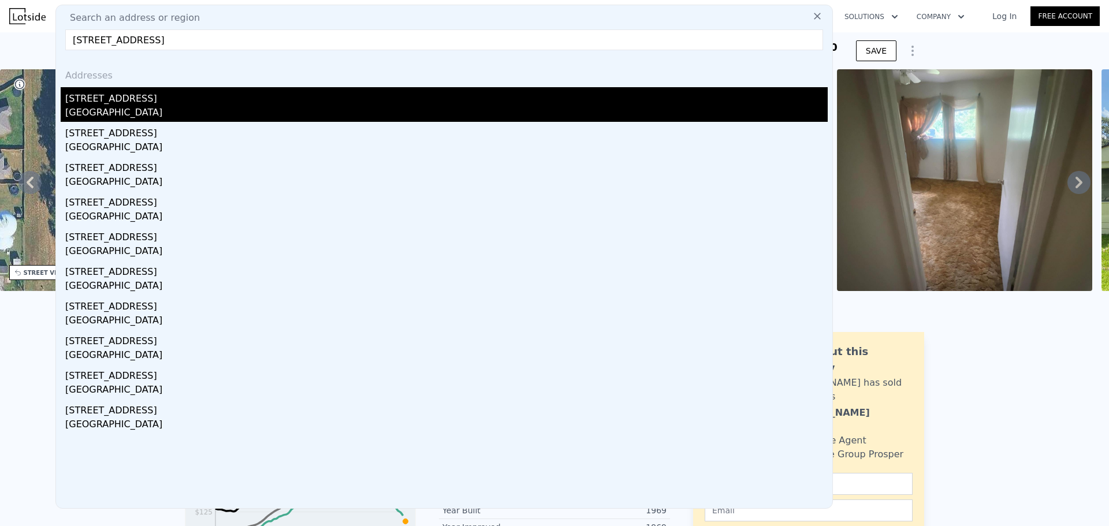
type input "[STREET_ADDRESS]"
click at [136, 96] on div "[STREET_ADDRESS]" at bounding box center [446, 96] width 763 height 18
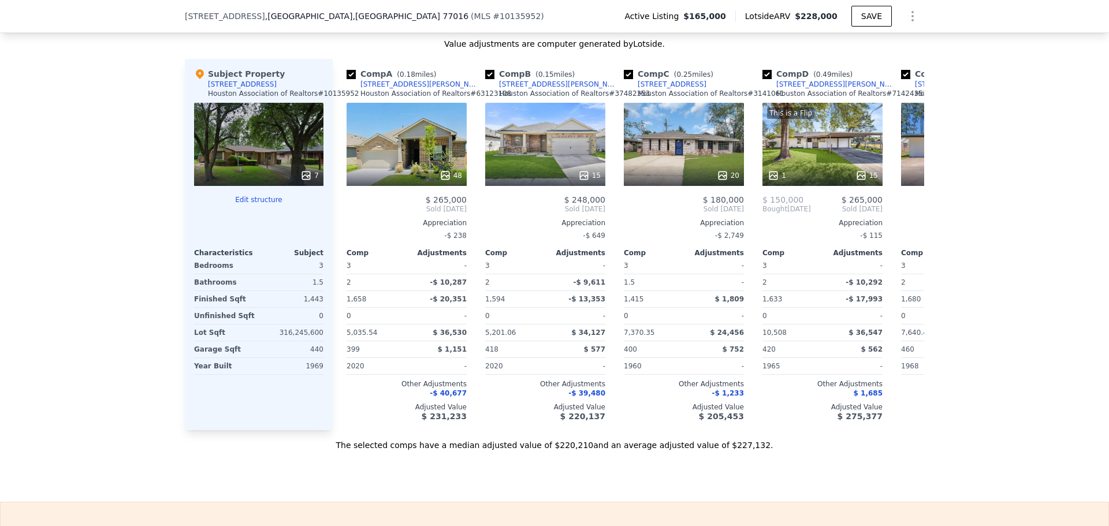
scroll to position [1151, 0]
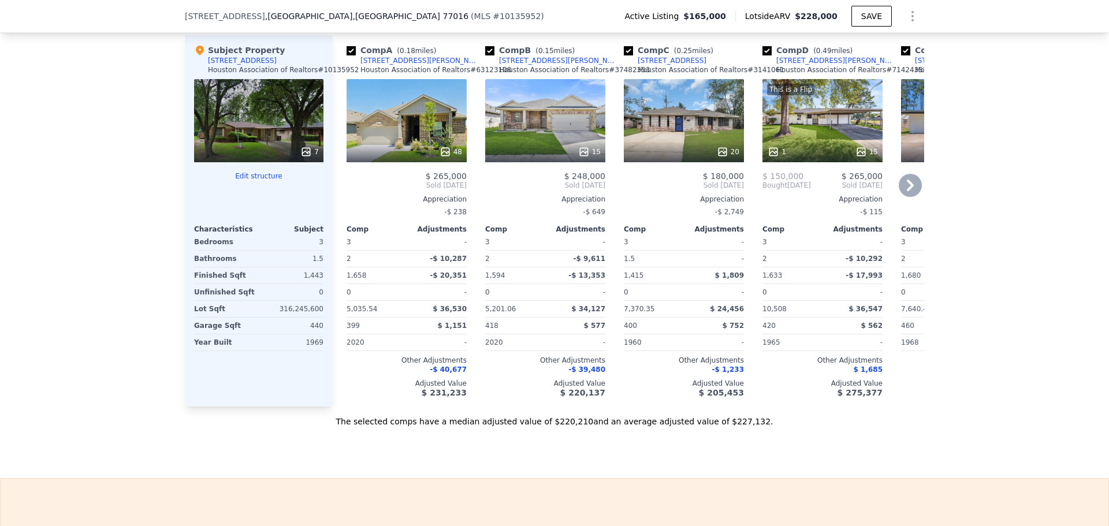
click at [860, 158] on icon at bounding box center [862, 152] width 12 height 12
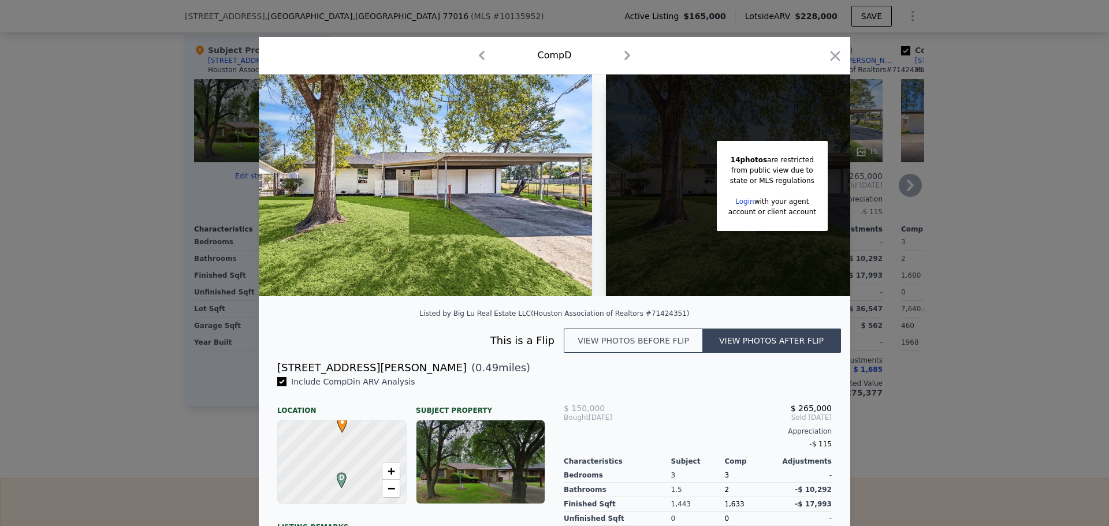
click at [827, 58] on icon "button" at bounding box center [835, 56] width 16 height 16
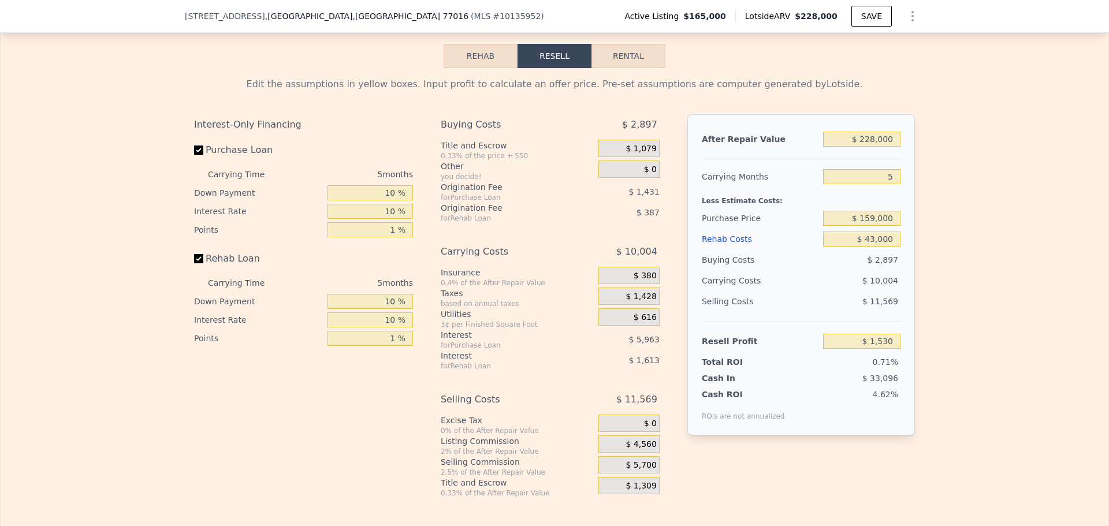
scroll to position [1613, 0]
